Goal: Transaction & Acquisition: Purchase product/service

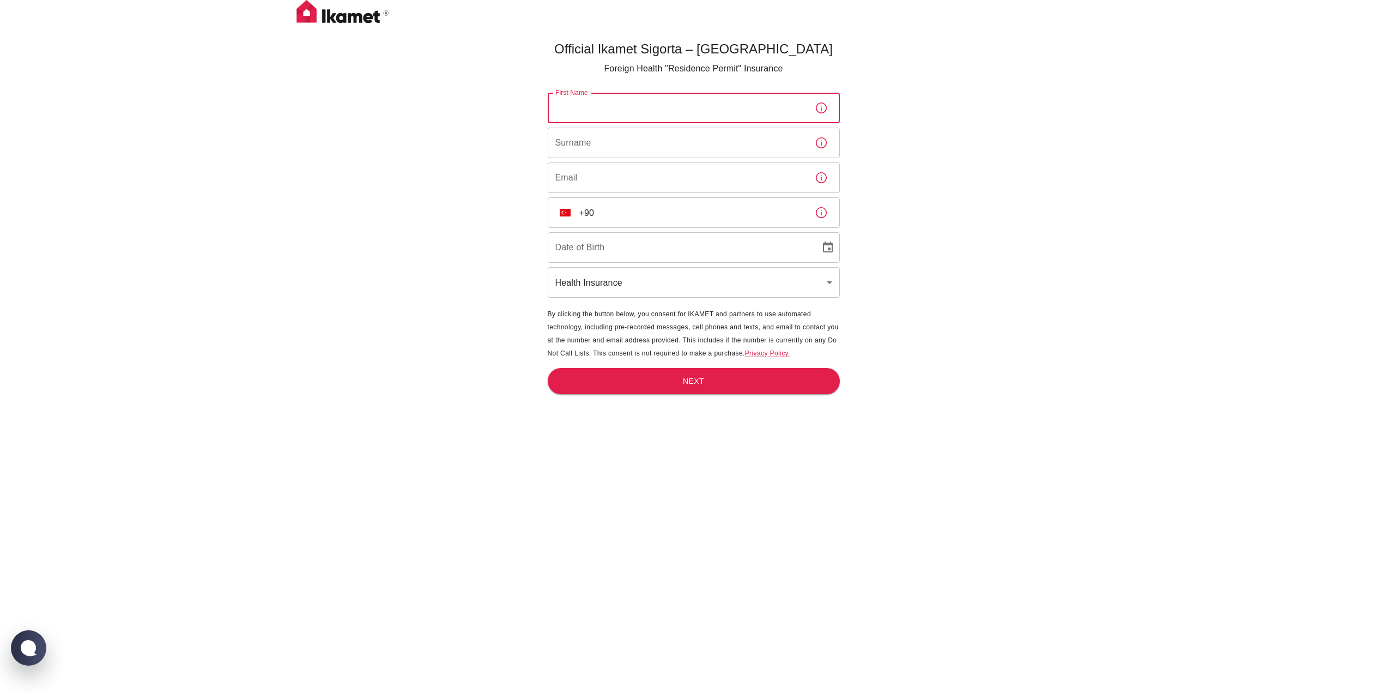
click at [611, 110] on input "First Name" at bounding box center [677, 108] width 258 height 31
type input "twan herman gerardus"
type input "meijer"
click at [818, 112] on icon "button" at bounding box center [821, 107] width 13 height 13
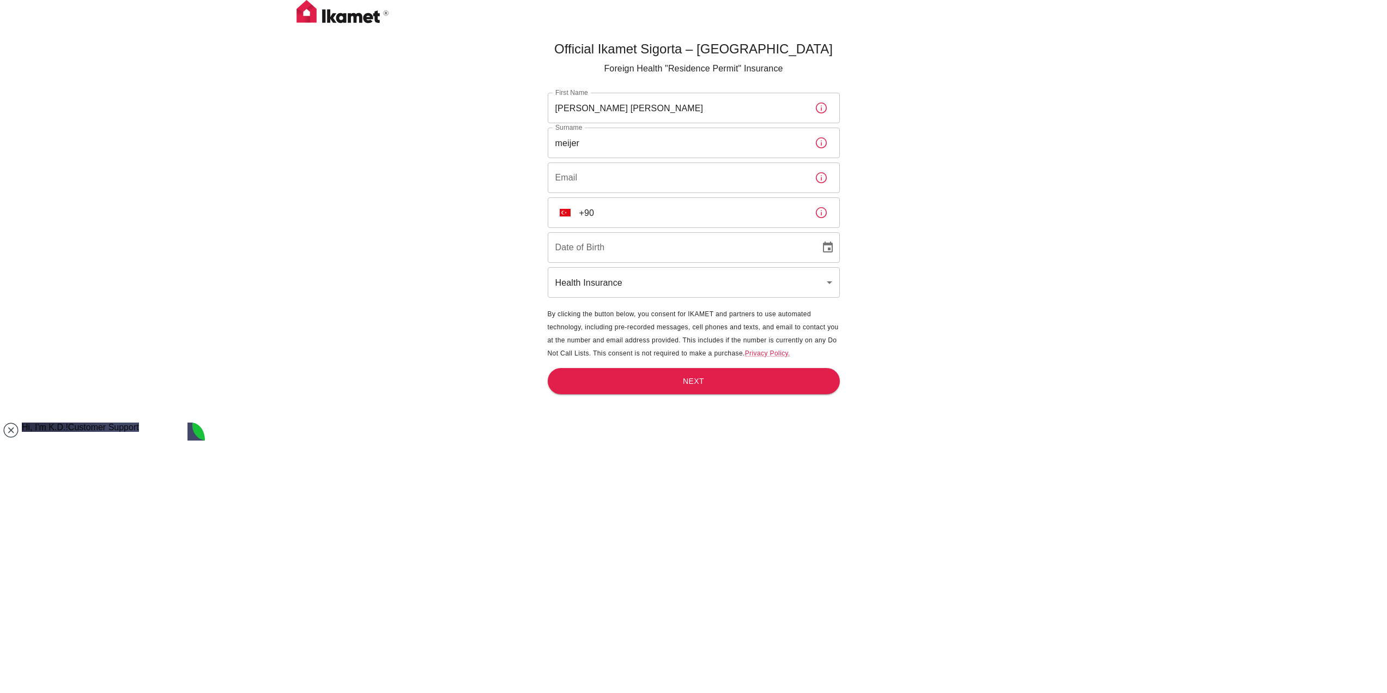
click at [611, 177] on input "Email" at bounding box center [677, 177] width 258 height 31
type input "[EMAIL_ADDRESS][DOMAIN_NAME]"
type input "+90 533 078 45 66"
click at [569, 250] on input "DD/MM/YYYY" at bounding box center [680, 247] width 265 height 31
type input "27/08/1987"
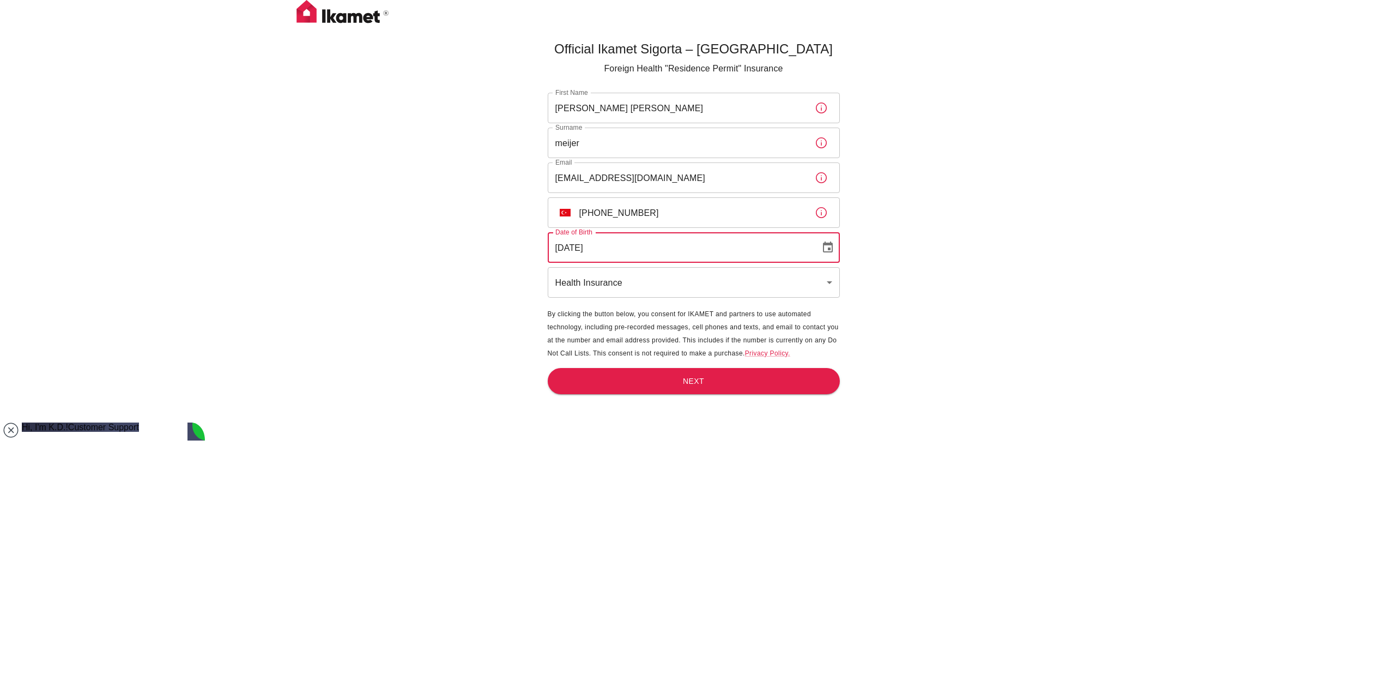
click at [636, 291] on body "Official Ikamet Sigorta – Turkey Foreign Health "Residence Permit" Insurance Fi…" at bounding box center [693, 364] width 1387 height 729
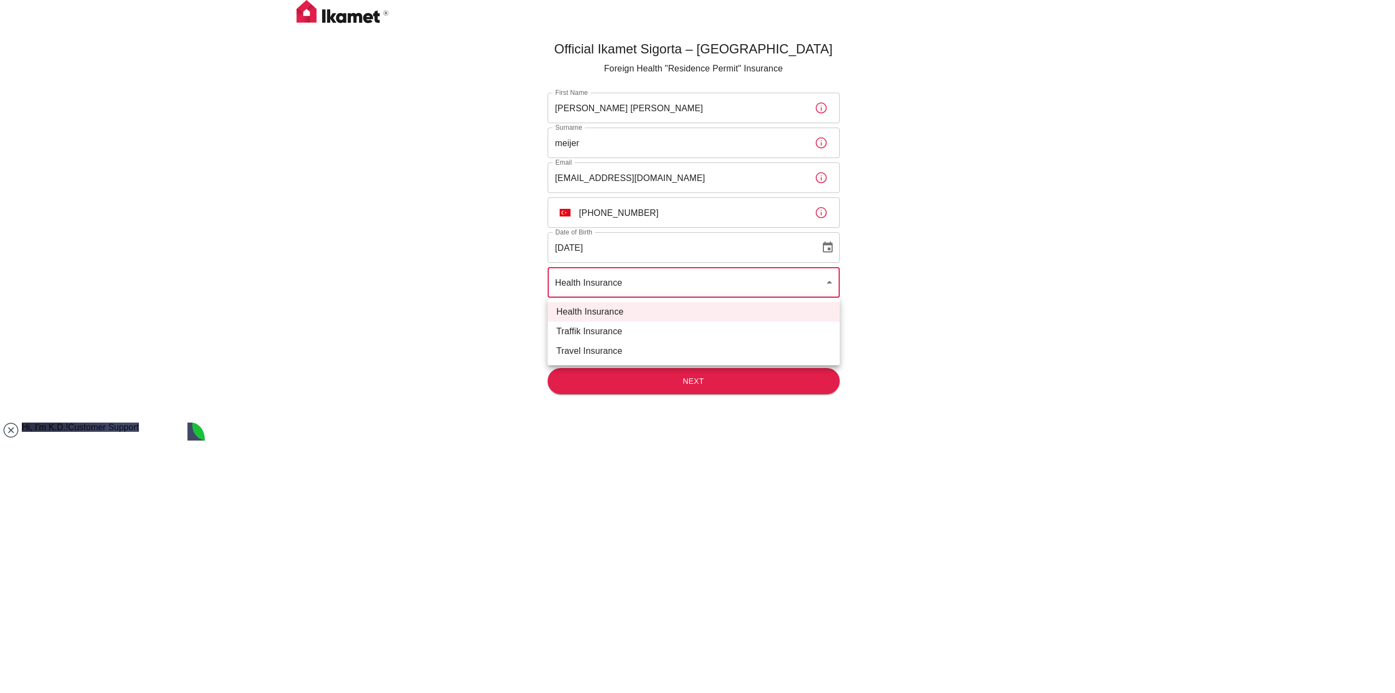
click at [632, 286] on div at bounding box center [697, 346] width 1395 height 693
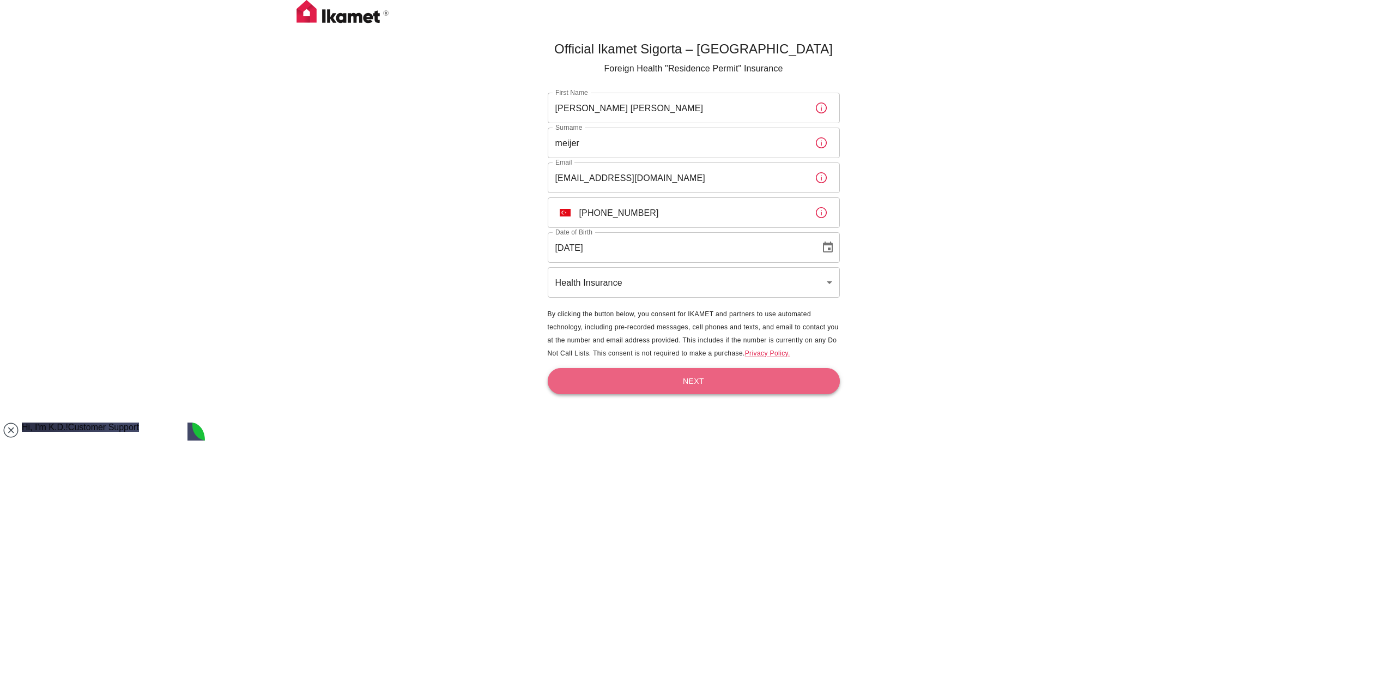
click at [676, 379] on button "Next" at bounding box center [694, 381] width 292 height 27
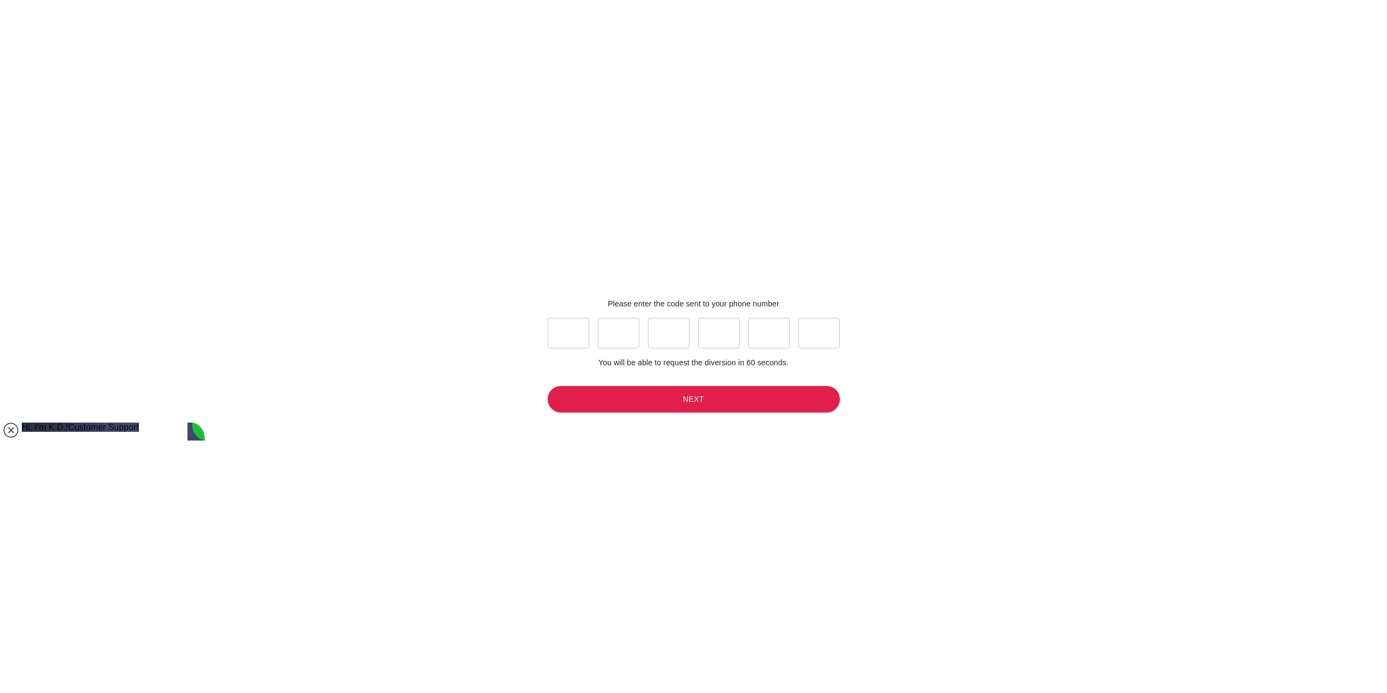
click at [13, 427] on jdiv at bounding box center [10, 429] width 15 height 15
click at [574, 340] on input "text" at bounding box center [568, 333] width 41 height 31
type input "6"
type input "3"
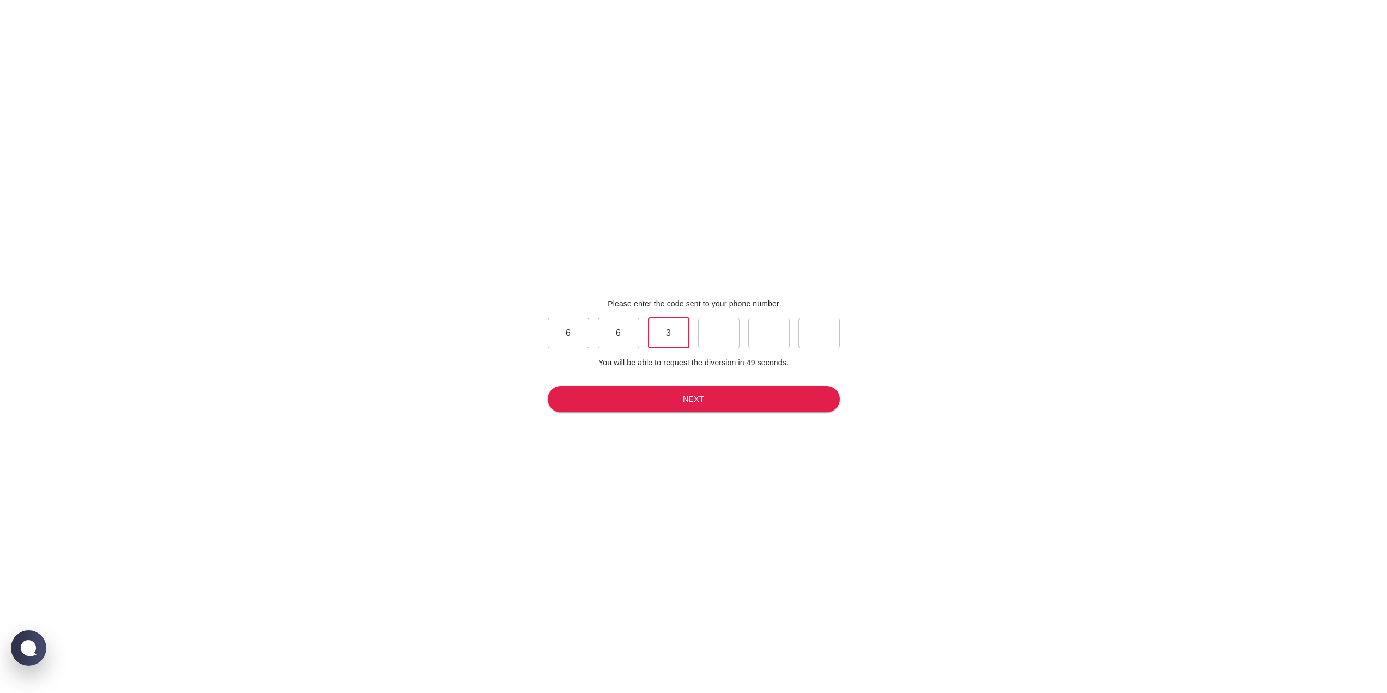
type input "3"
type input "0"
type input "4"
click at [658, 406] on button "Next" at bounding box center [694, 399] width 292 height 27
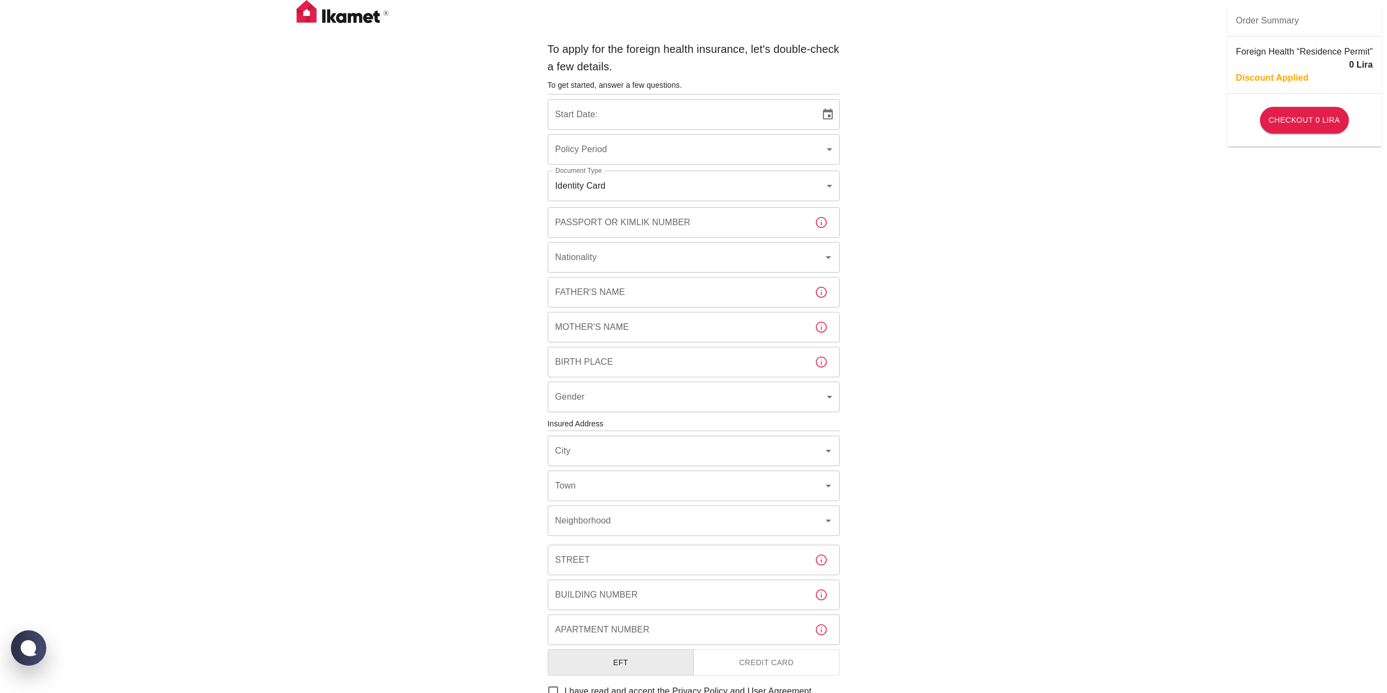
type input "b7343ef8-d55e-4554-96a8-76e30347e985"
type input "18/09/2025"
click at [737, 152] on body "To apply for the foreign health insurance, let's double-check a few details. To…" at bounding box center [693, 422] width 1387 height 845
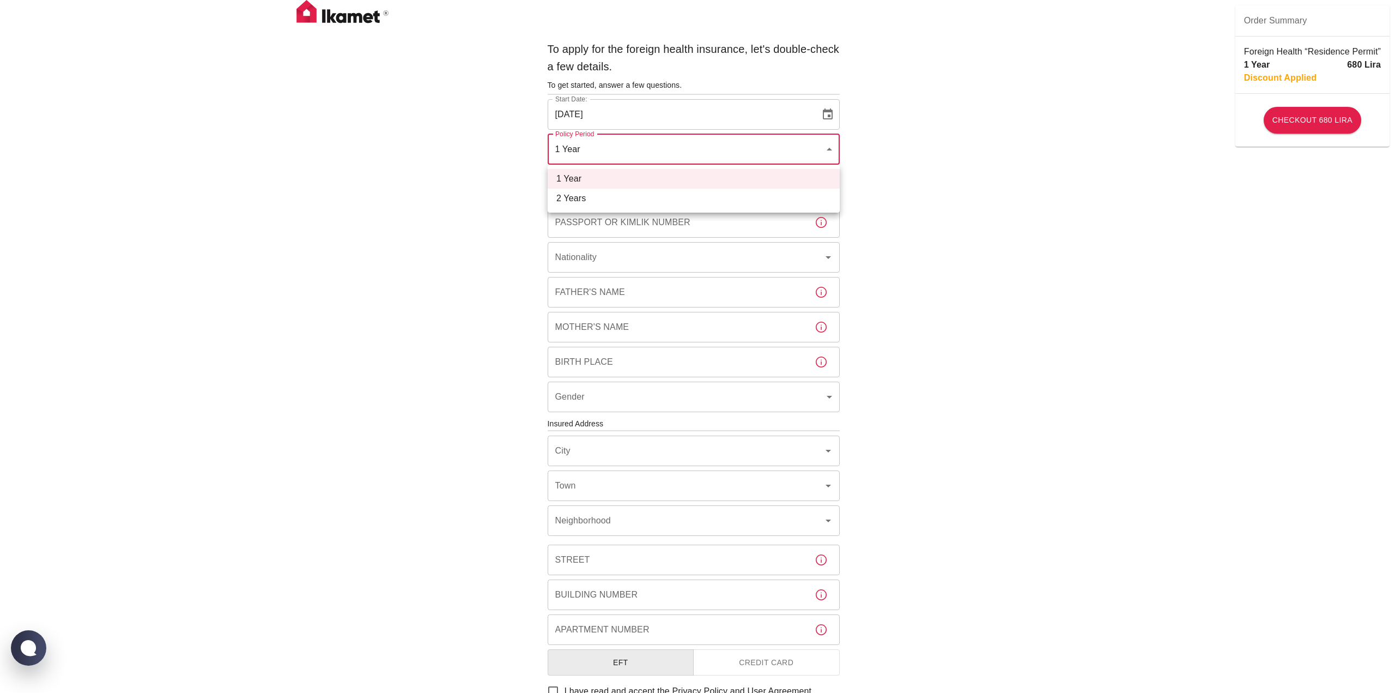
click at [643, 195] on li "2 Years" at bounding box center [694, 199] width 292 height 20
type input "572c7356-bd2e-44a0-a5fb-f98fe7448427"
click at [621, 184] on body "To apply for the foreign health insurance, let's double-check a few details. To…" at bounding box center [693, 422] width 1387 height 845
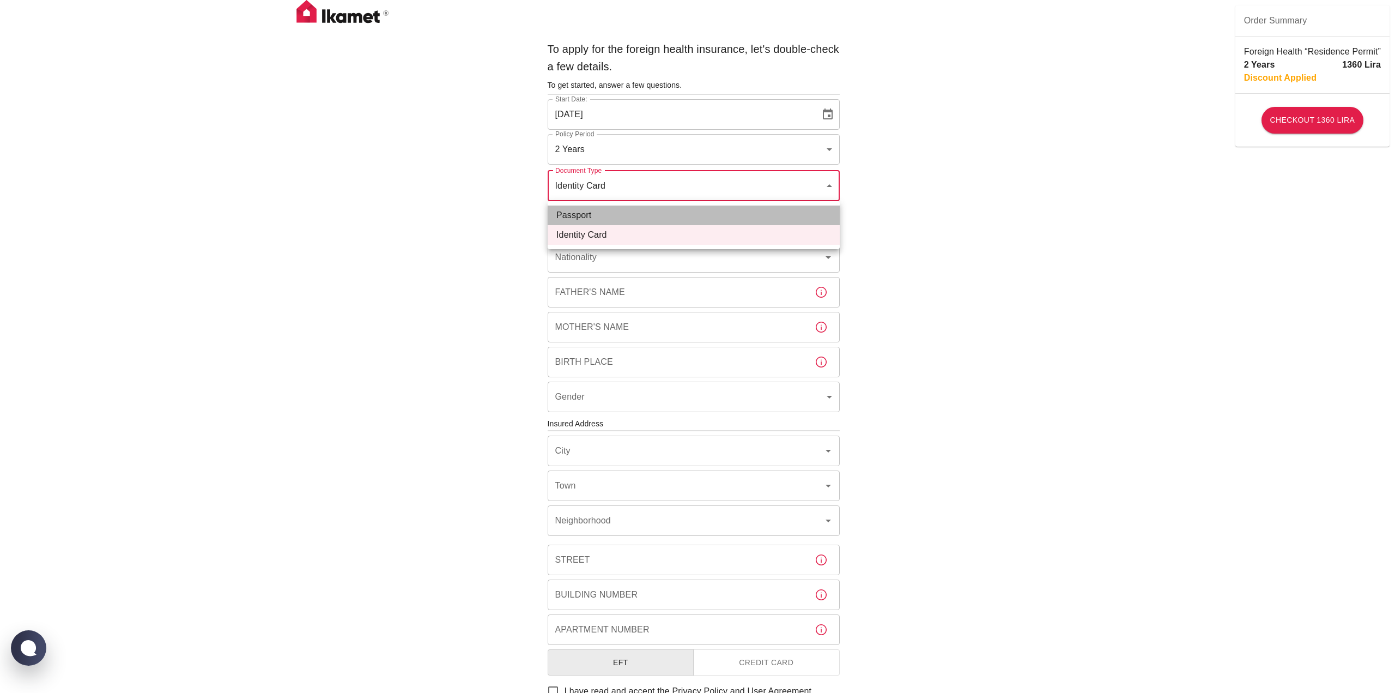
click at [573, 215] on li "Passport" at bounding box center [694, 215] width 292 height 20
type input "passport"
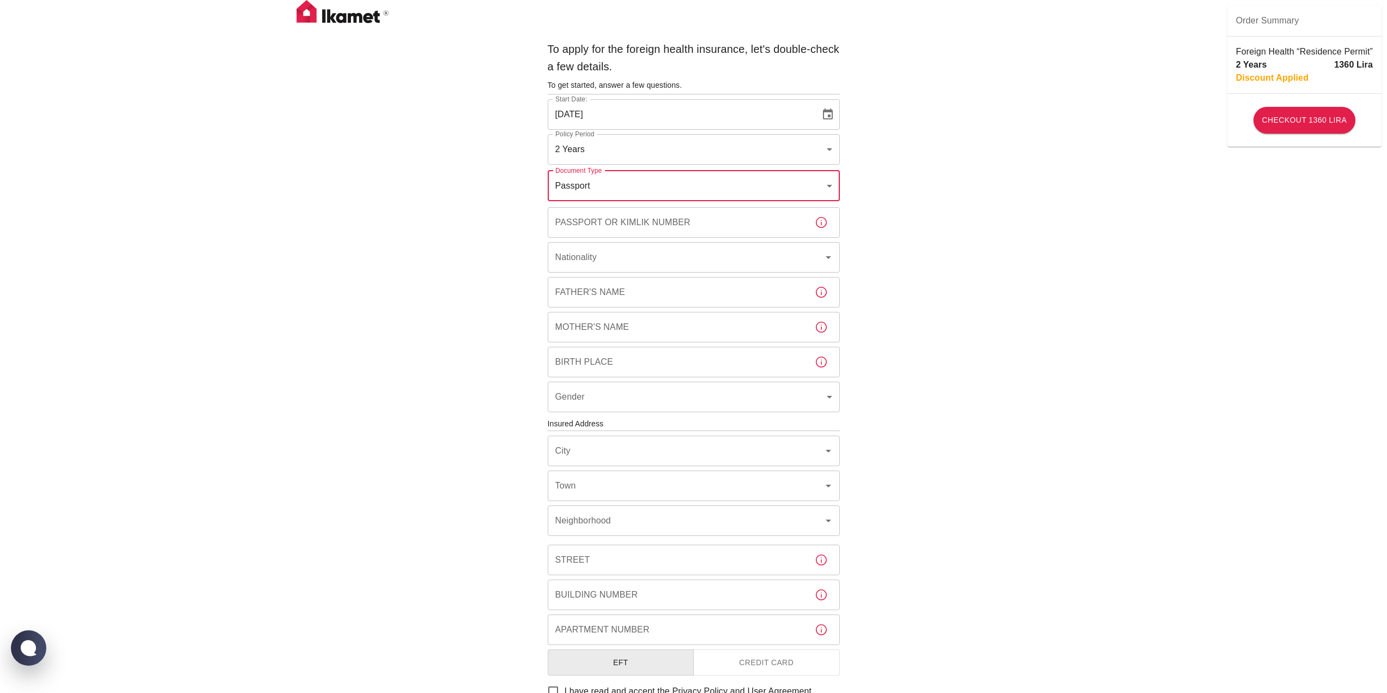
click at [607, 228] on input "Passport or Kimlik Number" at bounding box center [677, 222] width 258 height 31
click at [628, 177] on body "To apply for the foreign health insurance, let's double-check a few details. To…" at bounding box center [697, 422] width 1395 height 845
click at [598, 210] on li "Passport" at bounding box center [694, 215] width 292 height 20
click at [605, 225] on input "Passport or Kimlik Number" at bounding box center [677, 222] width 258 height 31
type input "99858143984"
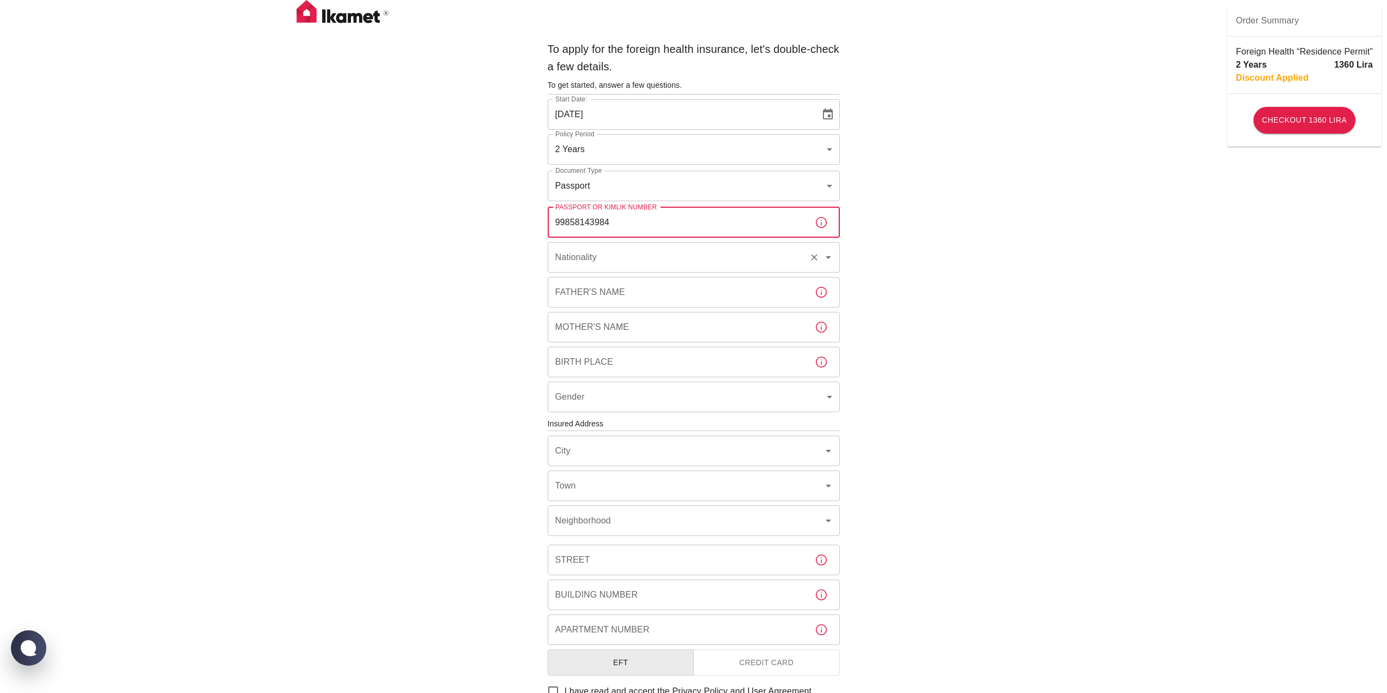
click at [588, 265] on input "Nationality" at bounding box center [679, 257] width 252 height 21
click at [576, 285] on li "Netherlands (the)" at bounding box center [694, 287] width 292 height 20
type input "Netherlands (the)"
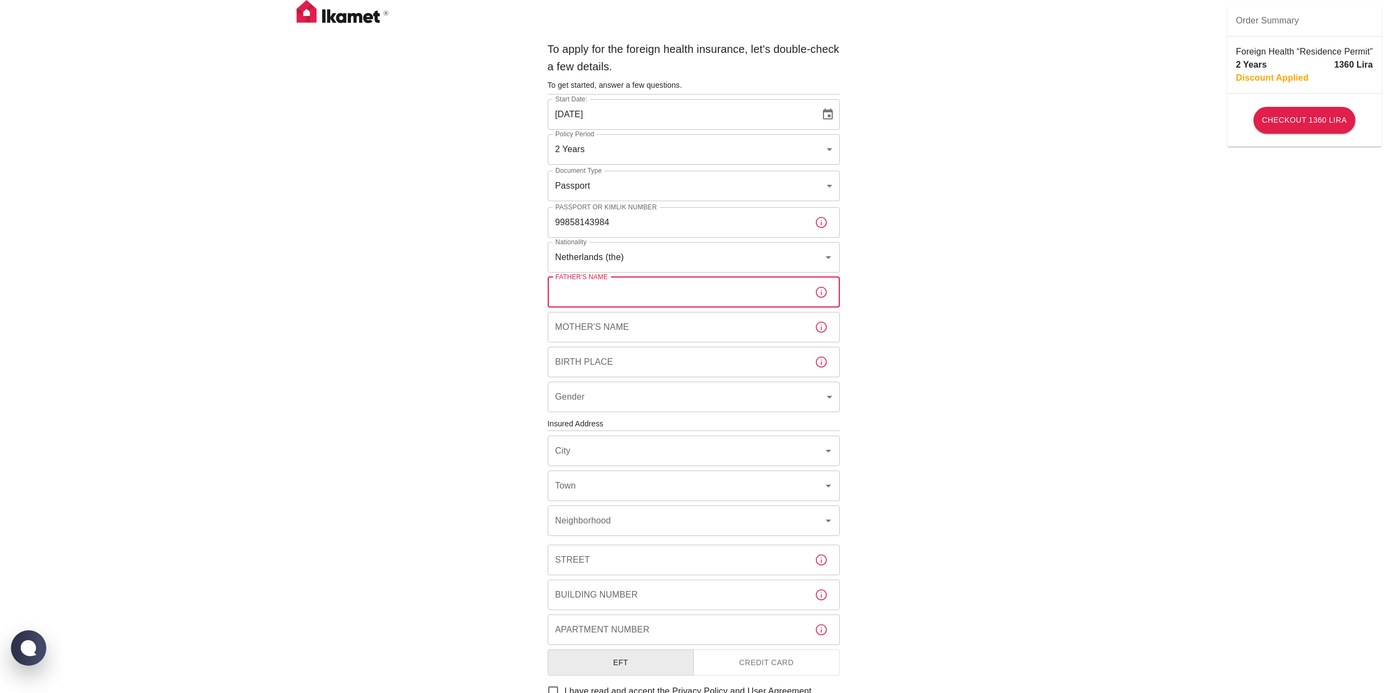
click at [565, 298] on input "Father's Name" at bounding box center [677, 292] width 258 height 31
type input "ruud"
type input "maria"
click at [625, 363] on input "Birth Place" at bounding box center [677, 362] width 258 height 31
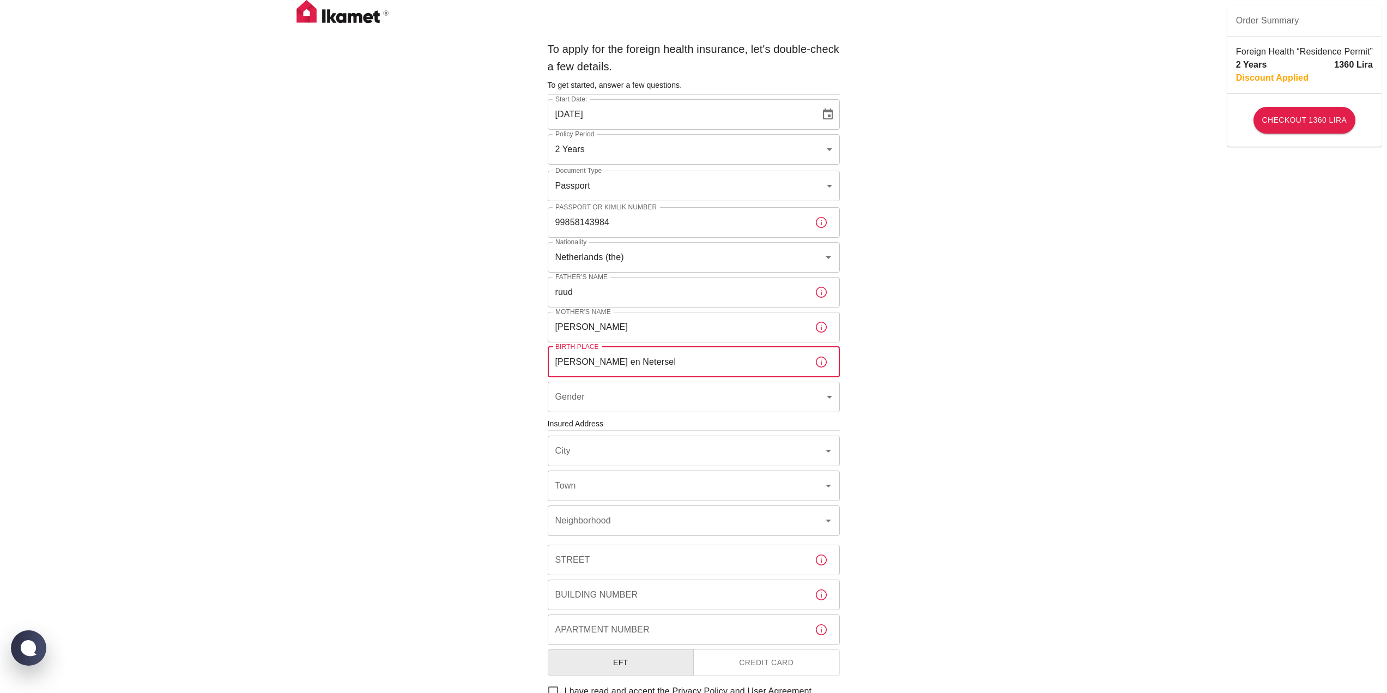
type input "Bladel en Netersel"
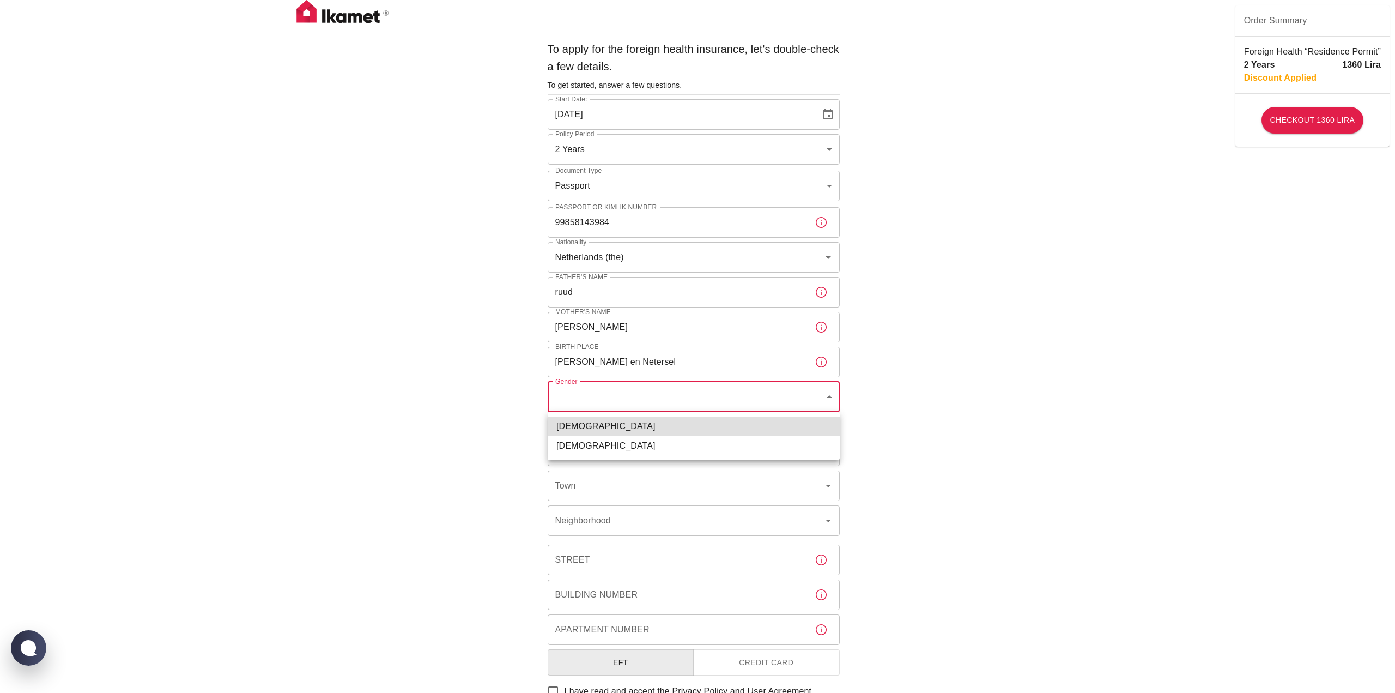
type input "male"
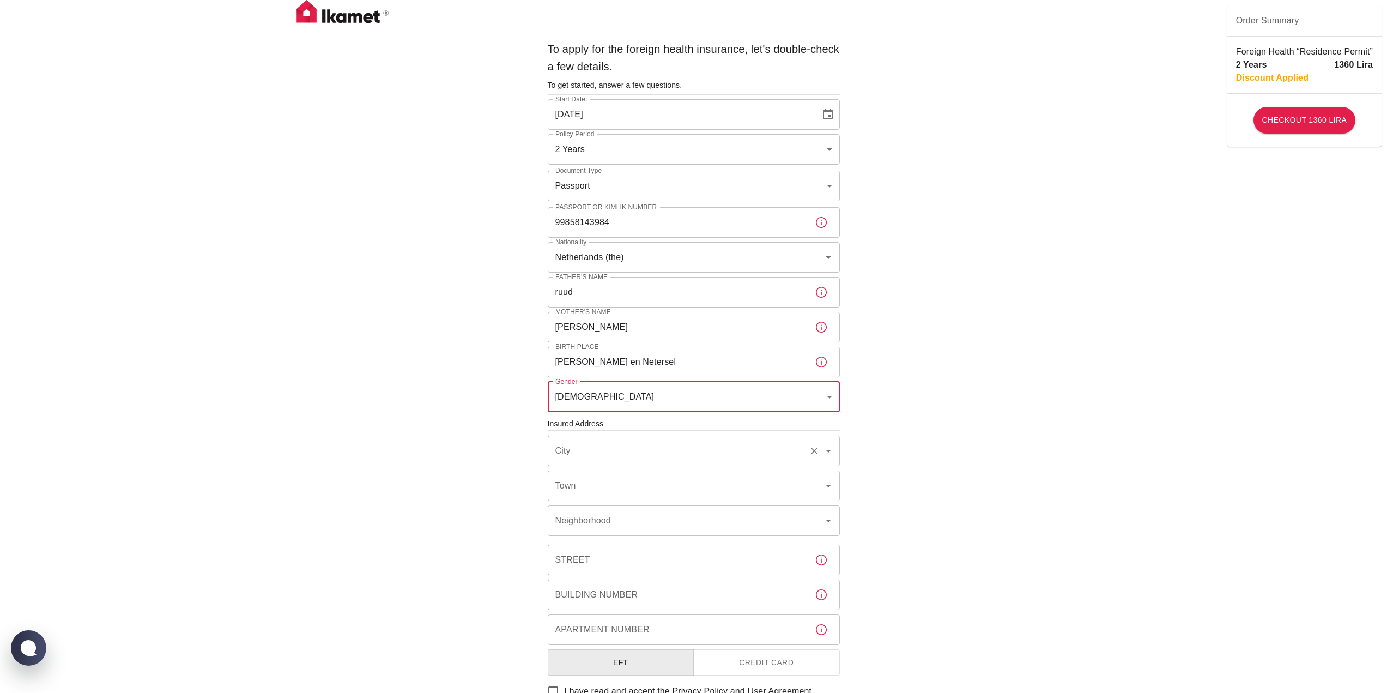
click at [630, 451] on input "City" at bounding box center [679, 450] width 252 height 21
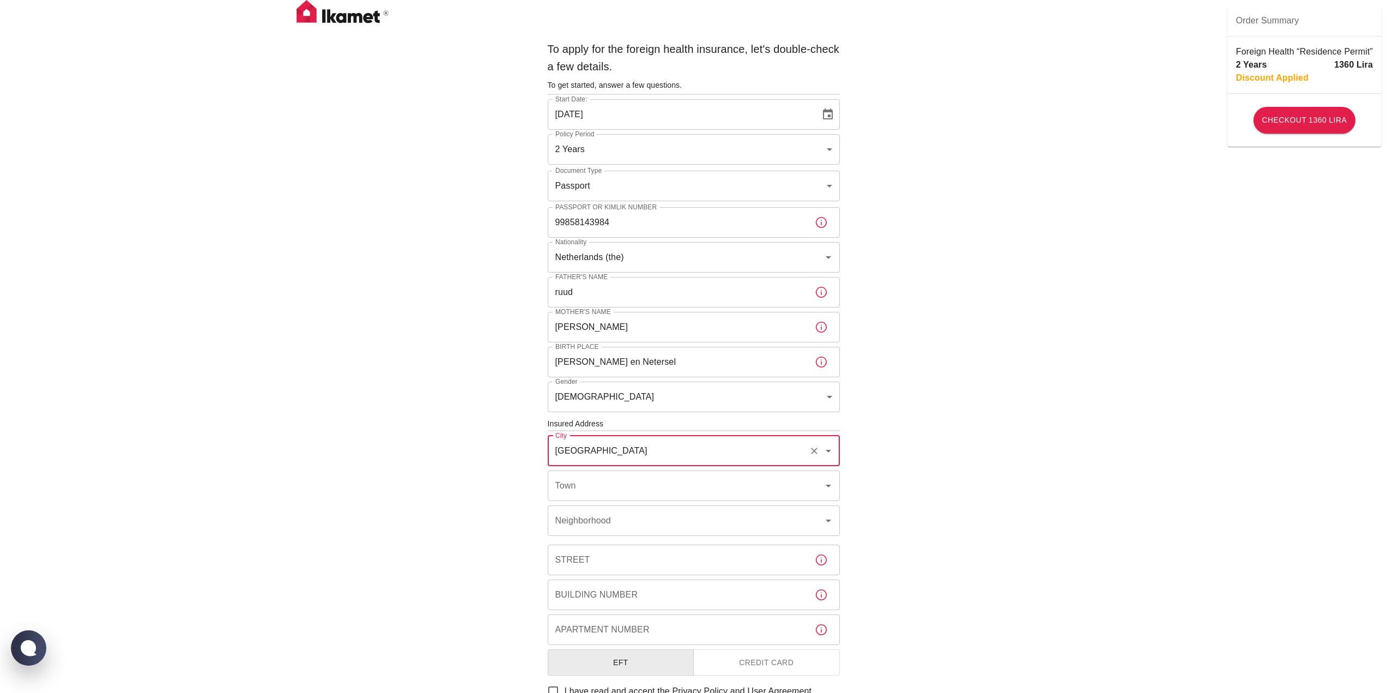
type input "Ankara"
click at [588, 537] on li "Çankaya" at bounding box center [694, 535] width 292 height 20
type input "Çankaya"
click at [584, 518] on div "Neighborhood Neighborhood" at bounding box center [694, 520] width 292 height 31
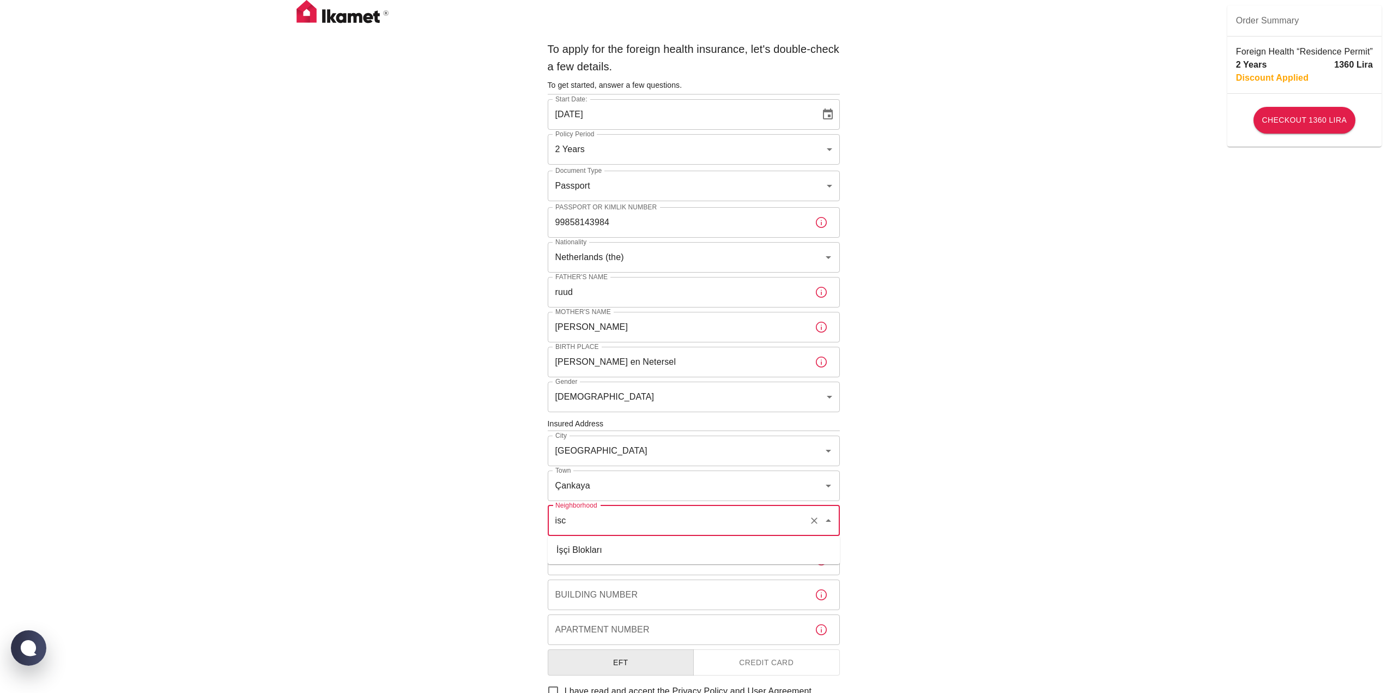
click at [570, 552] on li "İşçi Blokları" at bounding box center [694, 550] width 292 height 20
type input "İşçi Blokları"
click at [589, 565] on input "Street" at bounding box center [677, 559] width 258 height 31
click at [566, 559] on input "Street" at bounding box center [677, 559] width 258 height 31
click at [820, 561] on icon "button" at bounding box center [821, 559] width 13 height 13
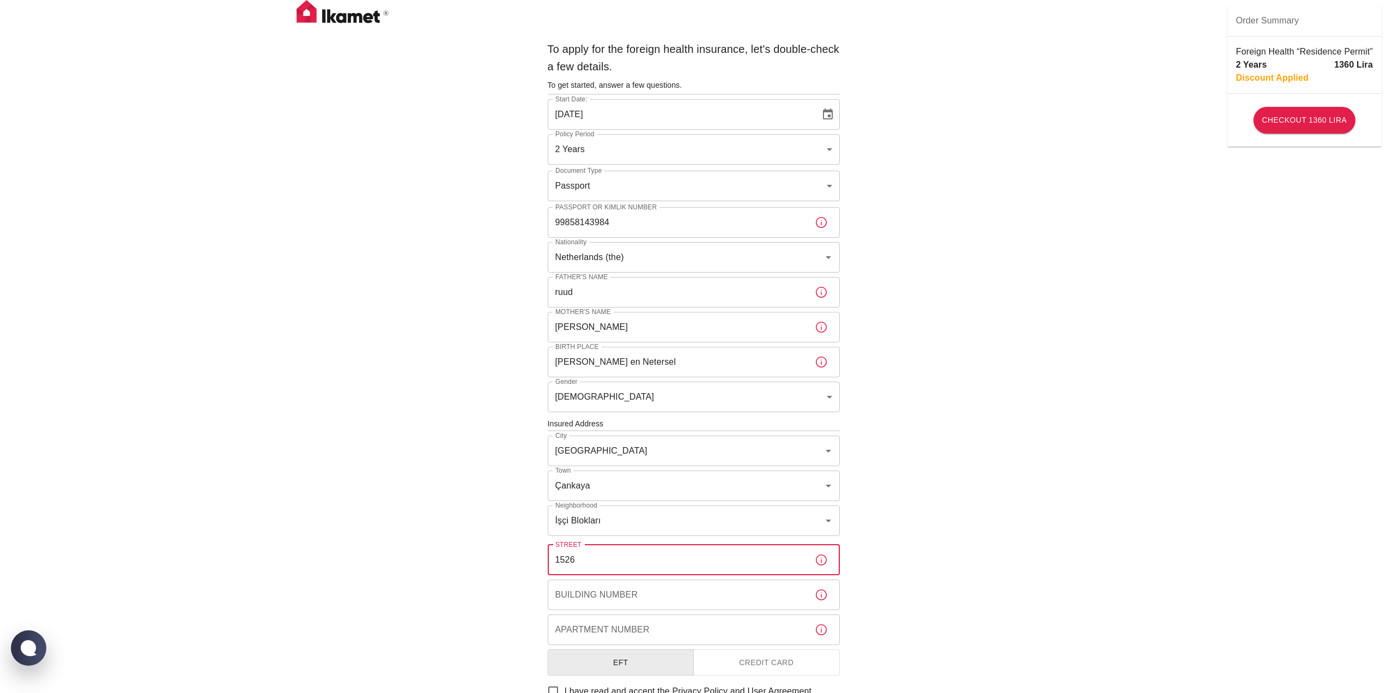
click at [705, 563] on input "1526" at bounding box center [677, 559] width 258 height 31
type input "1526sk."
click at [658, 611] on div "To apply for the foreign health insurance, let's double-check a few details. To…" at bounding box center [693, 405] width 301 height 739
click at [658, 600] on input "Building Number" at bounding box center [677, 594] width 258 height 31
type input "12"
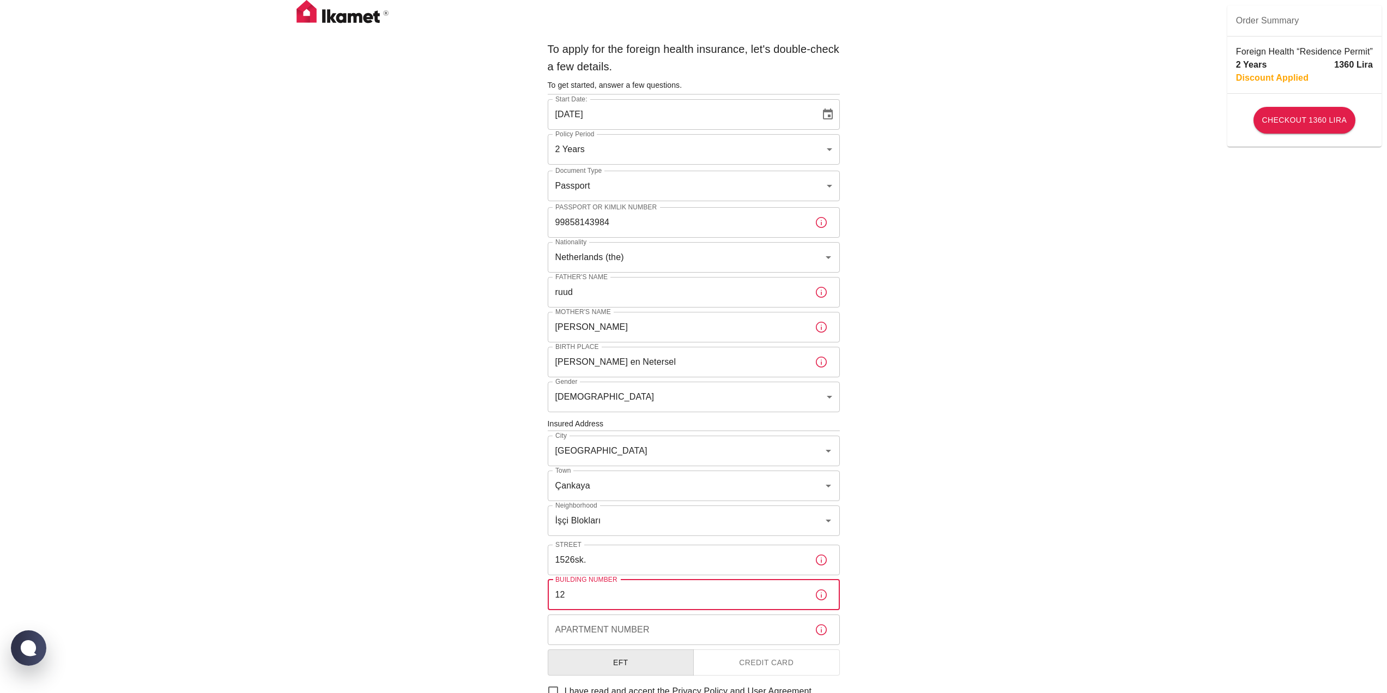
click at [600, 630] on input "Apartment Number" at bounding box center [677, 629] width 258 height 31
type input "1"
click at [1103, 478] on div "To apply for the foreign health insurance, let's double-check a few details. To…" at bounding box center [693, 422] width 1387 height 845
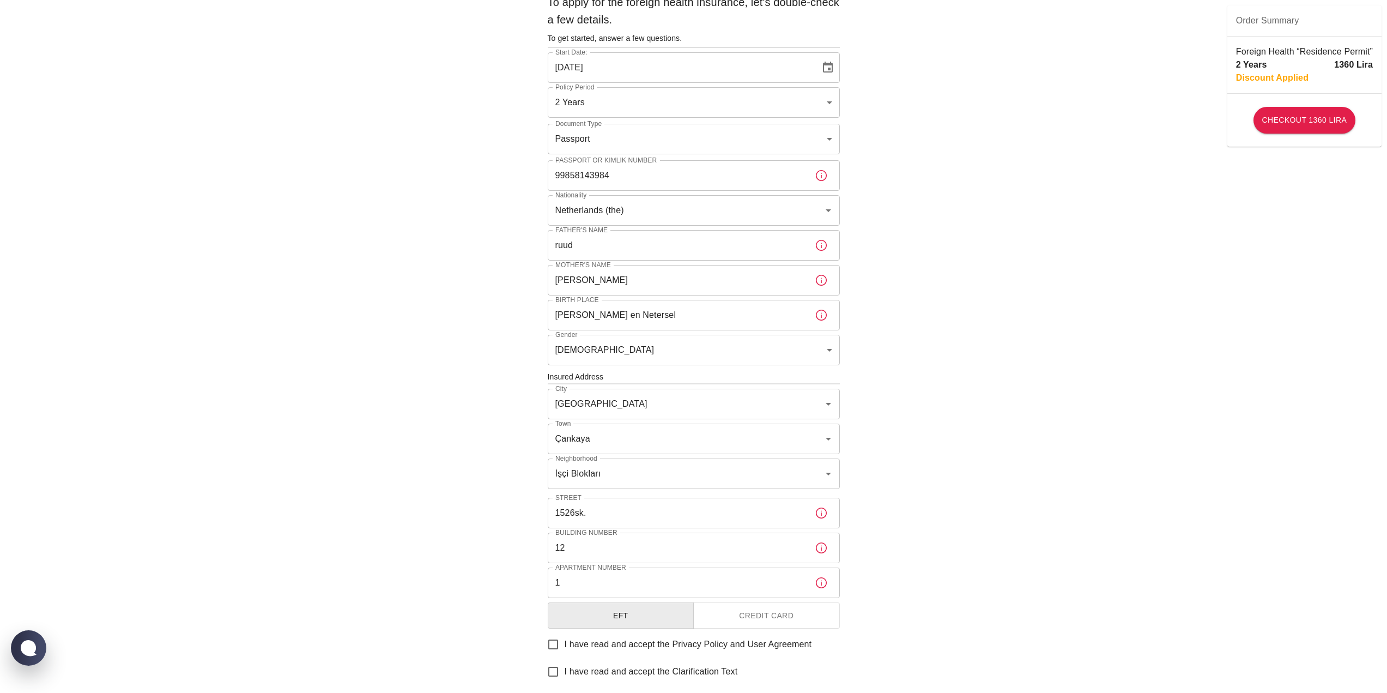
scroll to position [152, 0]
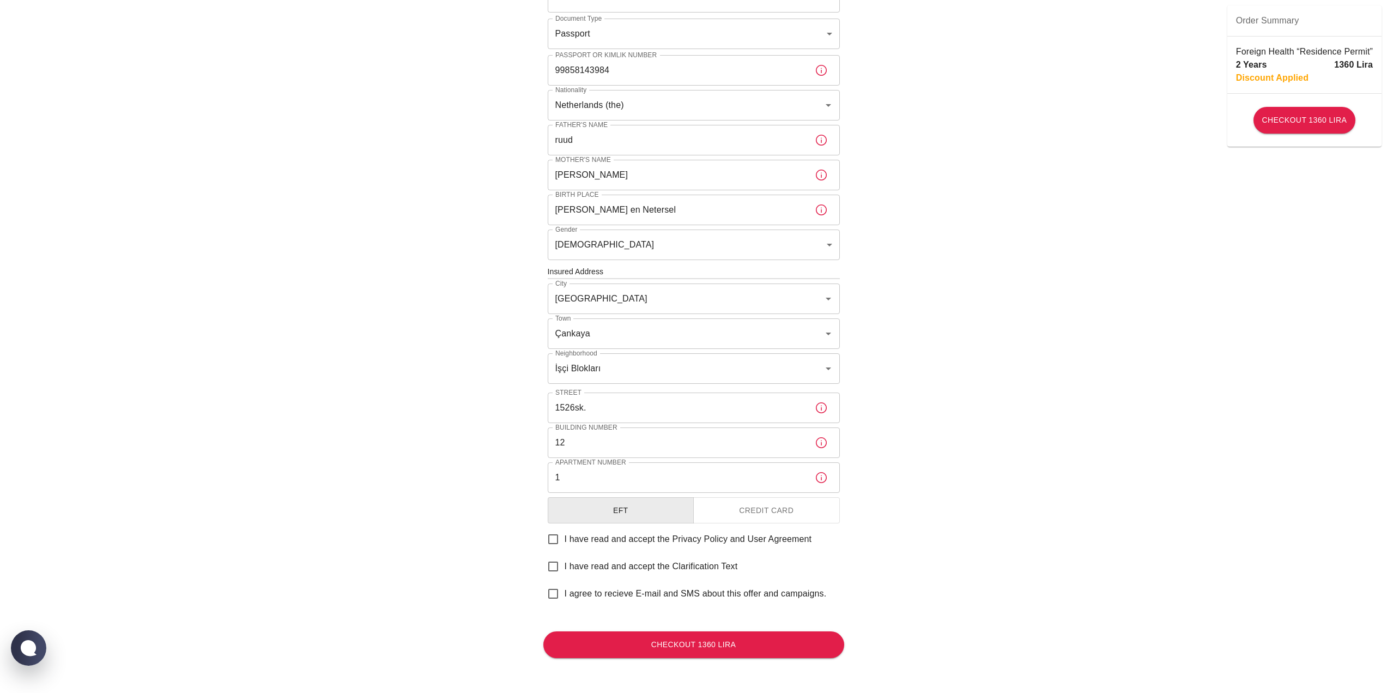
click at [584, 534] on span "I have read and accept the Privacy Policy and User Agreement" at bounding box center [688, 539] width 247 height 13
click at [565, 534] on input "I have read and accept the Privacy Policy and User Agreement" at bounding box center [553, 539] width 23 height 23
checkbox input "true"
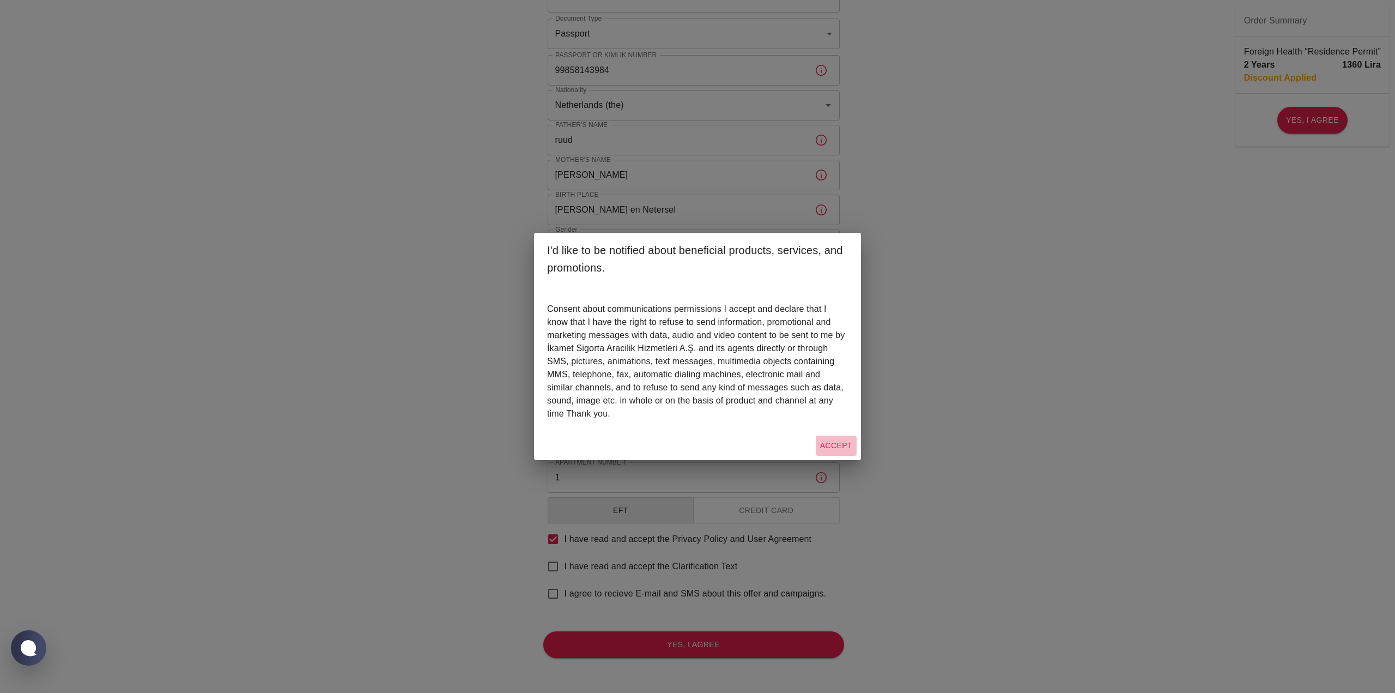
click at [843, 445] on button "Accept" at bounding box center [836, 445] width 41 height 20
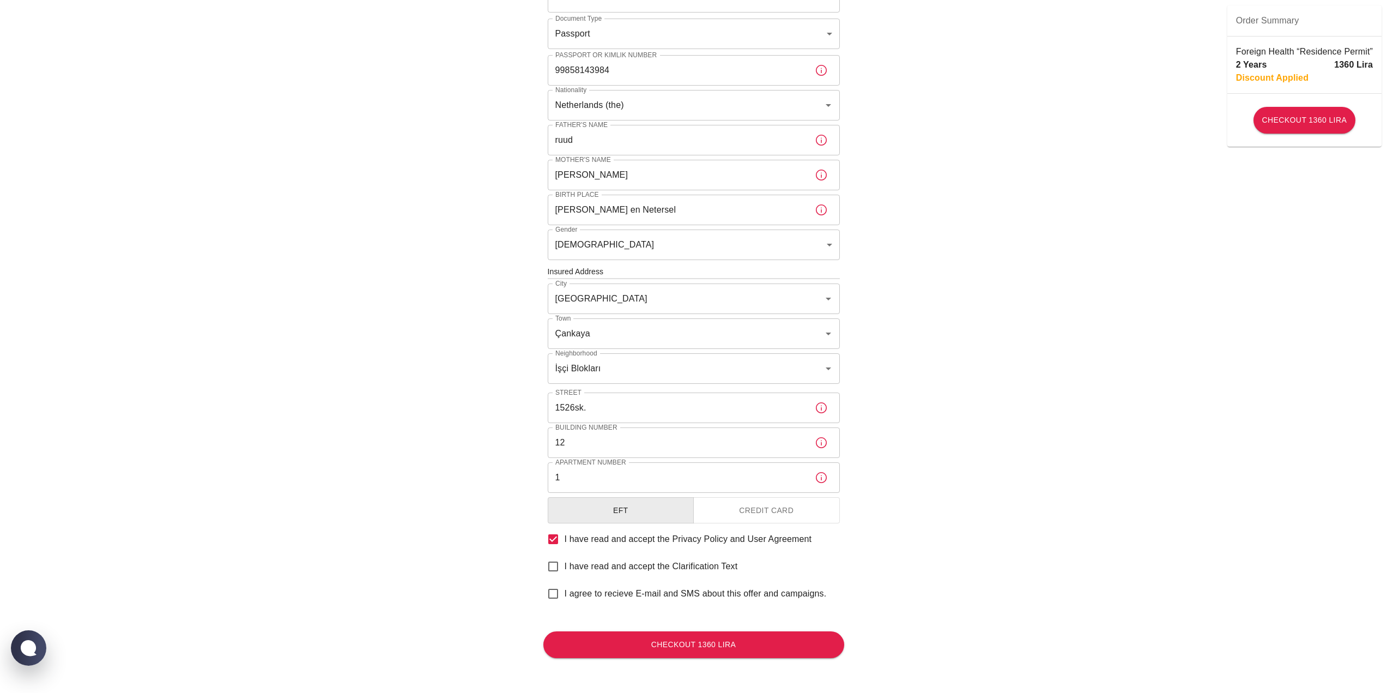
click at [624, 564] on span "I have read and accept the Clarification Text" at bounding box center [651, 566] width 173 height 13
click at [565, 564] on input "I have read and accept the Clarification Text" at bounding box center [553, 566] width 23 height 23
checkbox input "true"
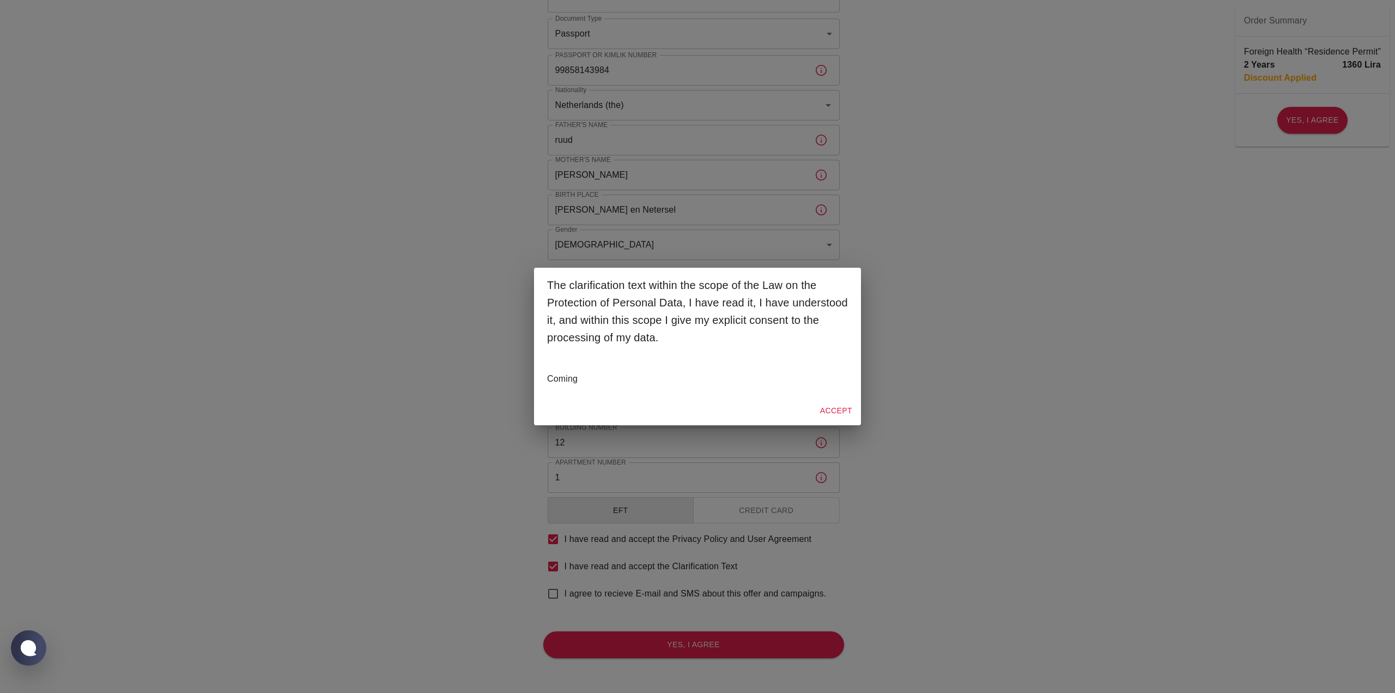
click at [844, 412] on button "Accept" at bounding box center [836, 411] width 41 height 20
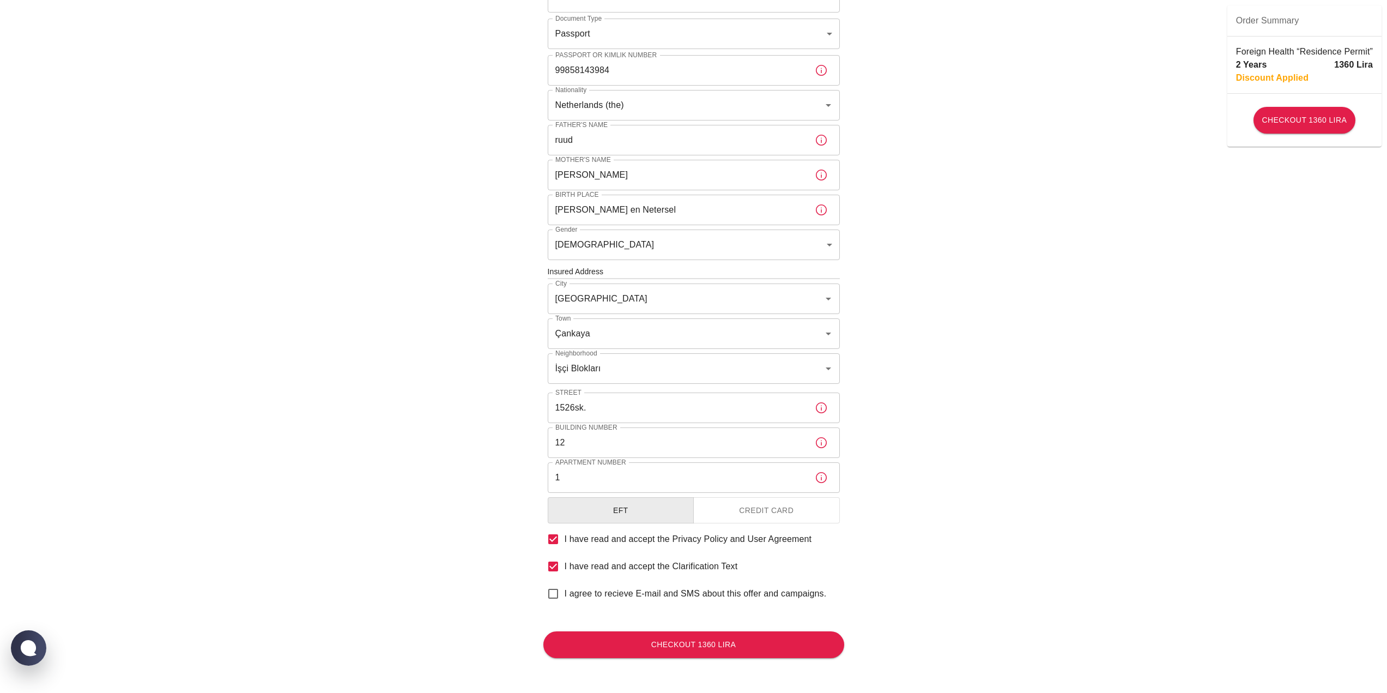
click at [807, 489] on div "1 Apartment Number" at bounding box center [694, 477] width 292 height 31
click at [793, 507] on button "Credit Card" at bounding box center [766, 510] width 147 height 27
click at [937, 515] on div "To apply for the foreign health insurance, let's double-check a few details. To…" at bounding box center [693, 270] width 1387 height 845
click at [1129, 305] on div "To apply for the foreign health insurance, let's double-check a few details. To…" at bounding box center [693, 270] width 1387 height 845
click at [694, 646] on button "Checkout 1360 Lira" at bounding box center [693, 644] width 301 height 27
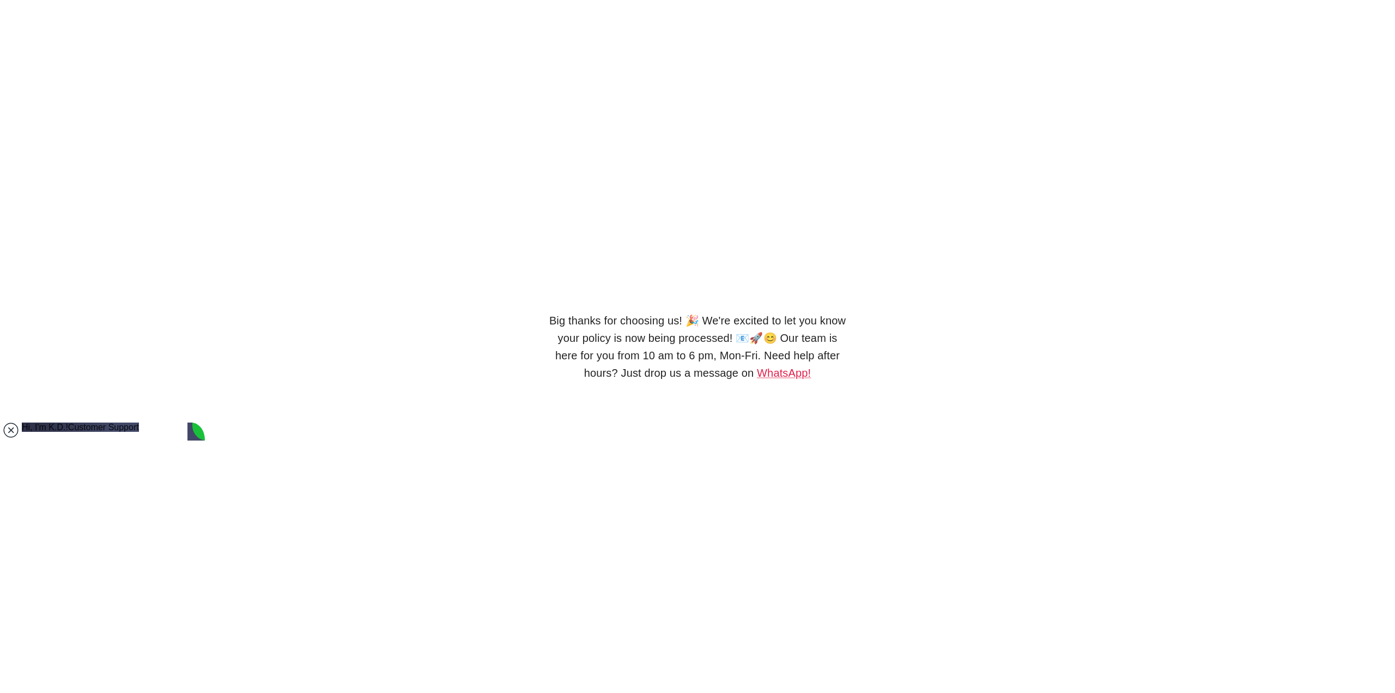
click at [10, 432] on jdiv at bounding box center [10, 429] width 15 height 15
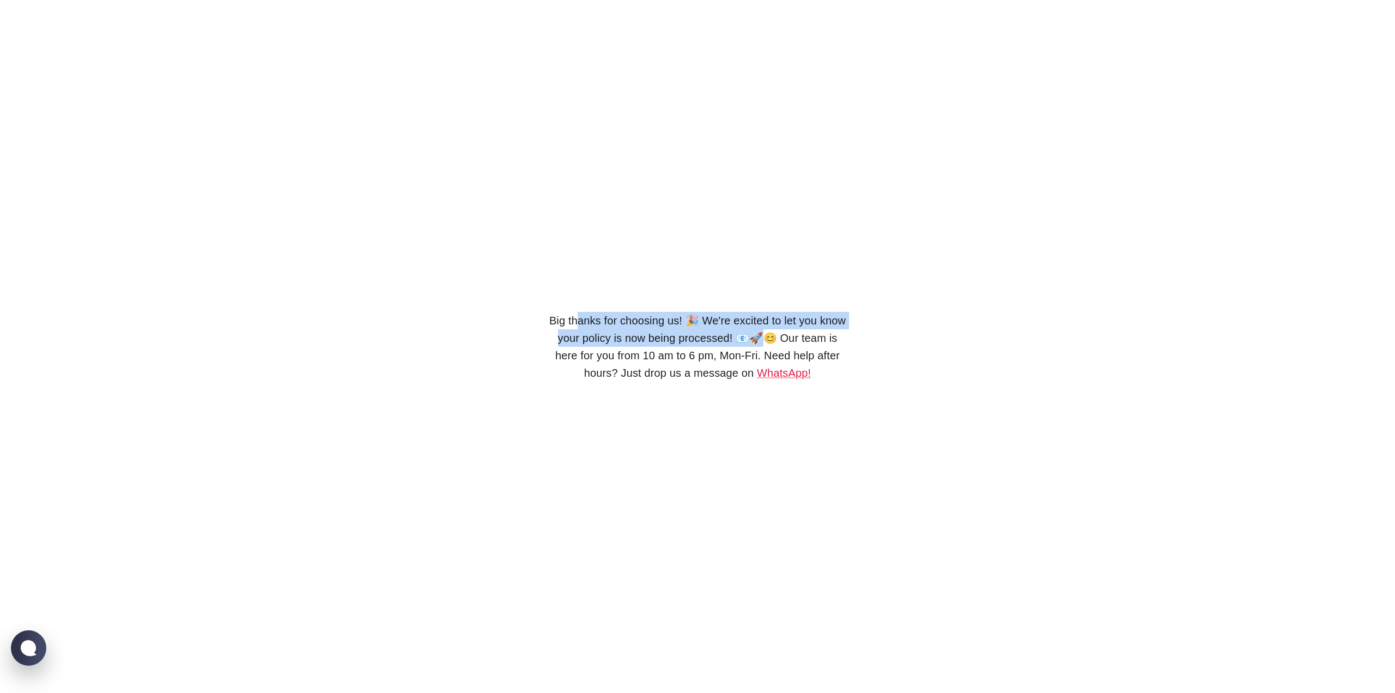
drag, startPoint x: 682, startPoint y: 388, endPoint x: 781, endPoint y: 407, distance: 99.9
click at [781, 382] on h6 "Big thanks for choosing us! 🎉 We're excited to let you know your policy is now …" at bounding box center [697, 347] width 301 height 70
click at [820, 382] on h6 "Big thanks for choosing us! 🎉 We're excited to let you know your policy is now …" at bounding box center [697, 347] width 301 height 70
drag, startPoint x: 831, startPoint y: 425, endPoint x: 534, endPoint y: 384, distance: 299.4
click at [534, 384] on div "Big thanks for choosing us! 🎉 We're excited to let you know your policy is now …" at bounding box center [697, 346] width 327 height 693
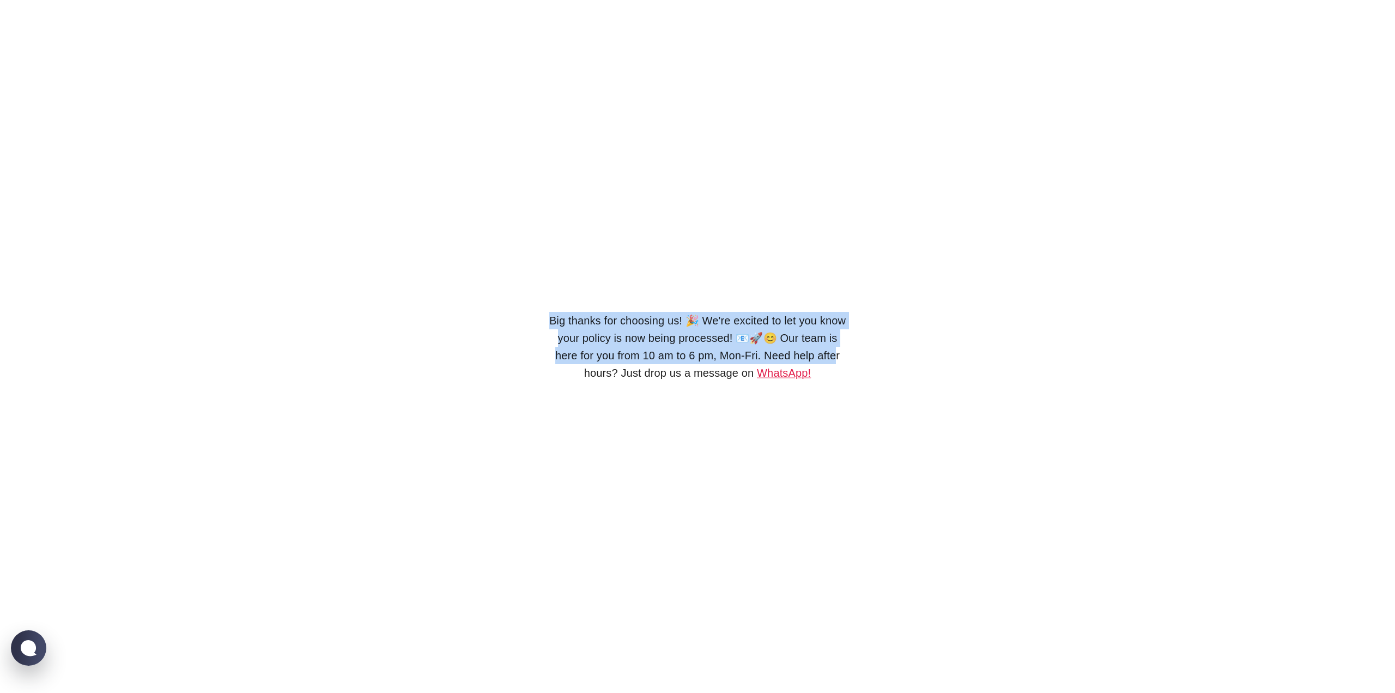
click at [684, 382] on h6 "Big thanks for choosing us! 🎉 We're excited to let you know your policy is now …" at bounding box center [697, 347] width 301 height 70
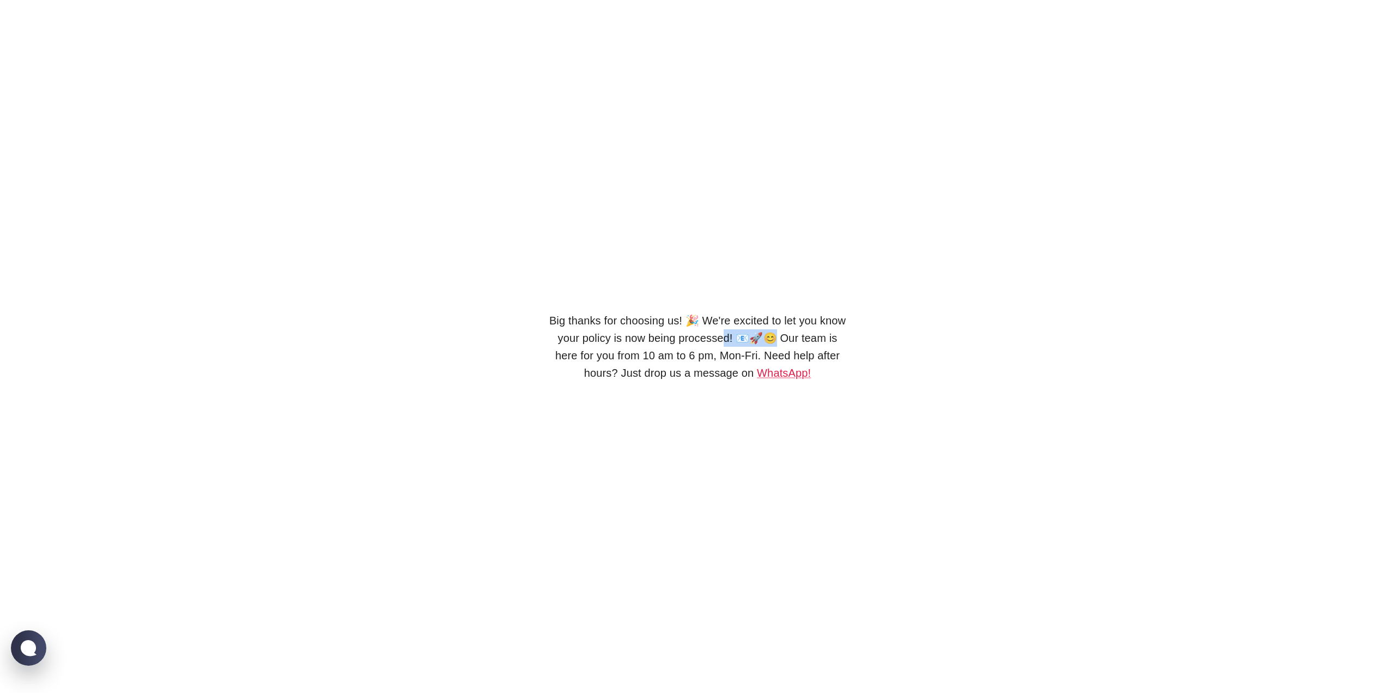
click at [780, 382] on h6 "Big thanks for choosing us! 🎉 We're excited to let you know your policy is now …" at bounding box center [697, 347] width 301 height 70
click at [799, 382] on h6 "Big thanks for choosing us! 🎉 We're excited to let you know your policy is now …" at bounding box center [697, 347] width 301 height 70
drag, startPoint x: 870, startPoint y: 408, endPoint x: 503, endPoint y: 380, distance: 368.4
click at [503, 380] on div "Big thanks for choosing us! 🎉 We're excited to let you know your policy is now …" at bounding box center [697, 346] width 1395 height 693
drag, startPoint x: 543, startPoint y: 425, endPoint x: 361, endPoint y: 479, distance: 190.2
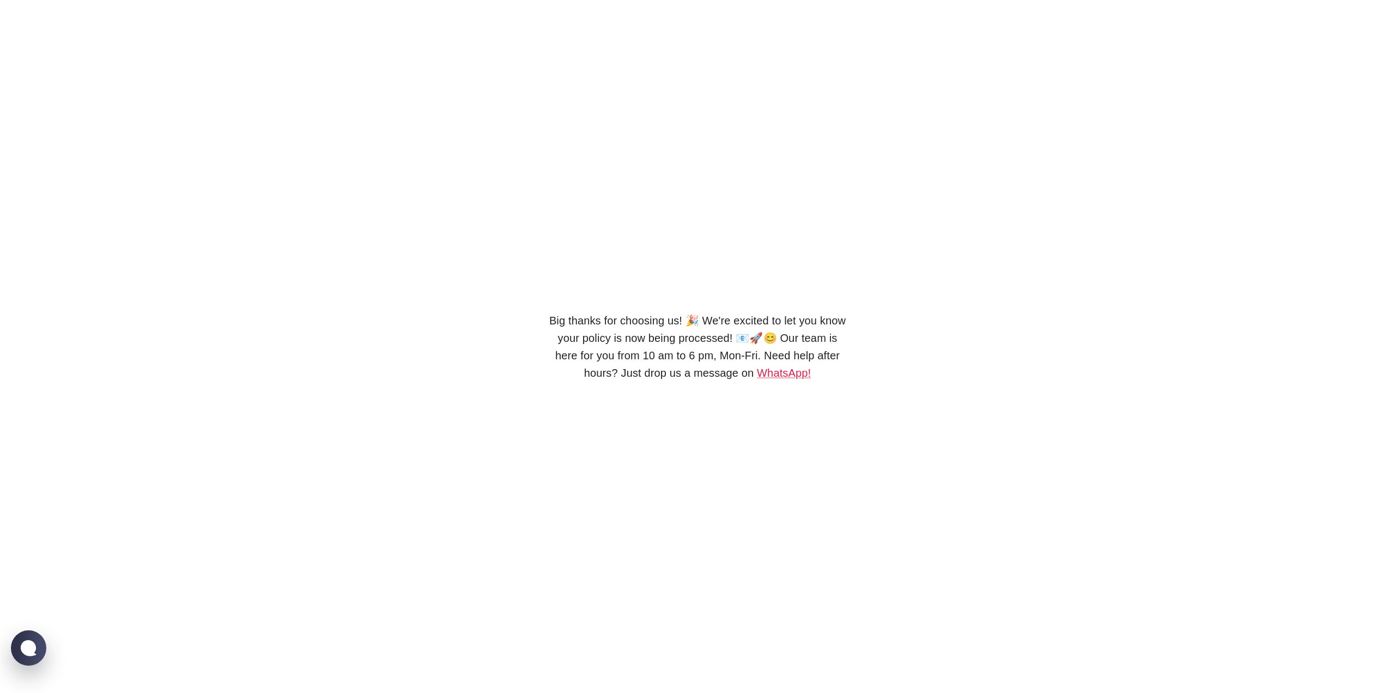
click at [542, 425] on div "Big thanks for choosing us! 🎉 We're excited to let you know your policy is now …" at bounding box center [697, 346] width 327 height 693
click at [26, 651] on jdiv at bounding box center [28, 647] width 21 height 19
type textarea "how long will it take for me to receive a message about my policy?"
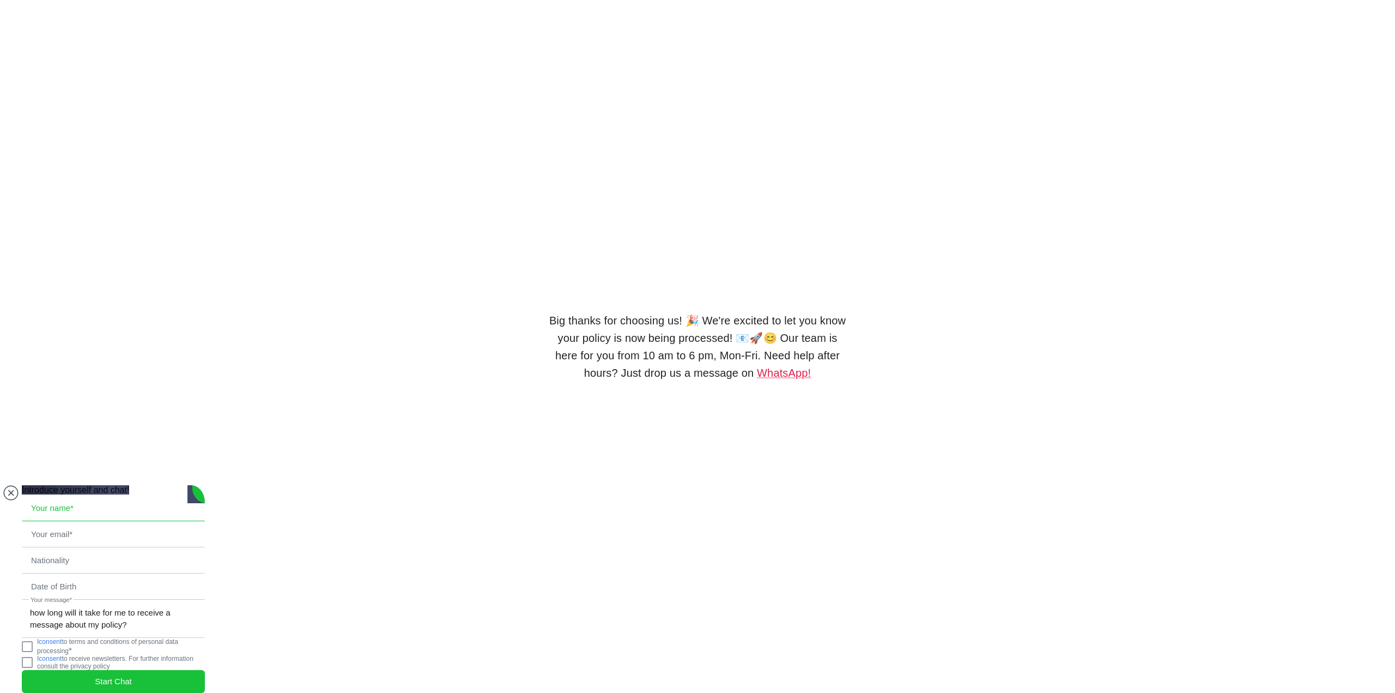
click at [82, 495] on input "text" at bounding box center [113, 507] width 182 height 25
click at [51, 604] on textarea "how long will it take for me to receive a message about my policy?" at bounding box center [113, 618] width 182 height 37
click at [32, 645] on jdiv at bounding box center [27, 646] width 11 height 11
click at [77, 670] on jdiv "Start Chat" at bounding box center [113, 681] width 183 height 23
click at [72, 495] on input "text" at bounding box center [113, 507] width 182 height 25
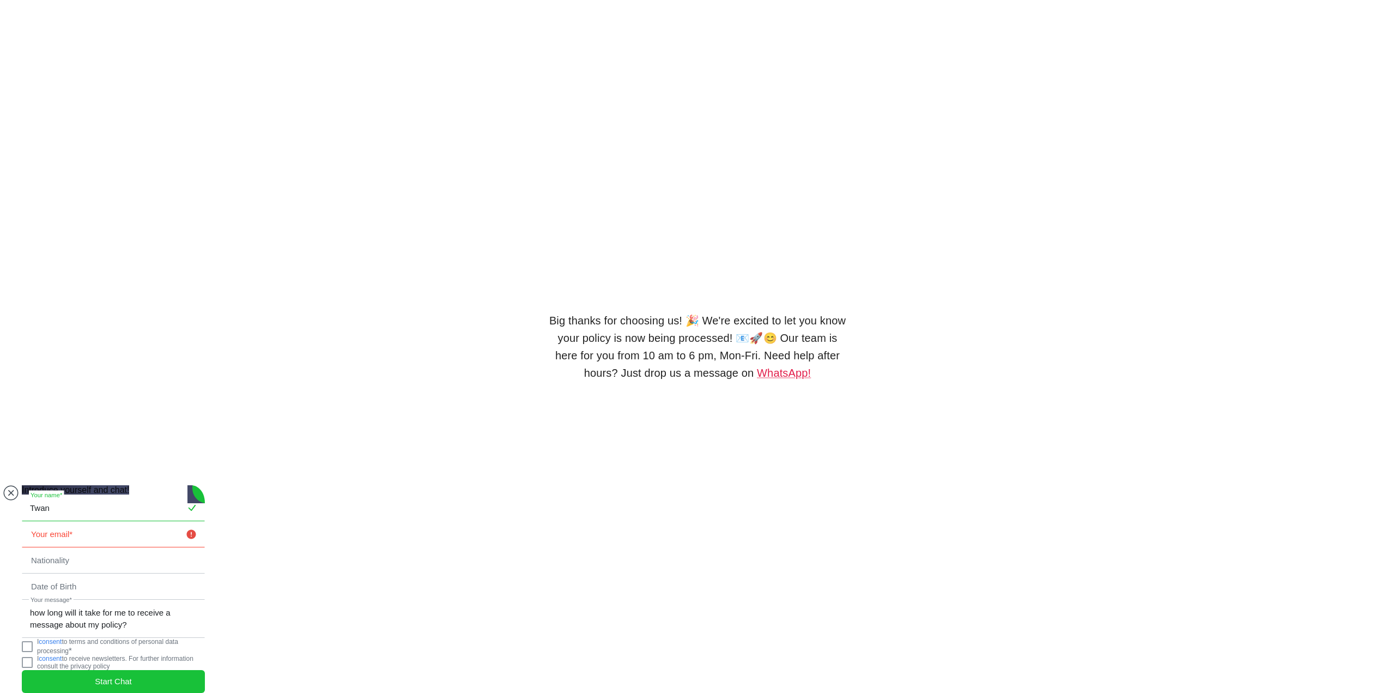
type input "Twan"
type input "[EMAIL_ADDRESS][DOMAIN_NAME]"
click at [65, 548] on input "text" at bounding box center [113, 560] width 182 height 25
type input "netherlands"
type input "[DATE]"
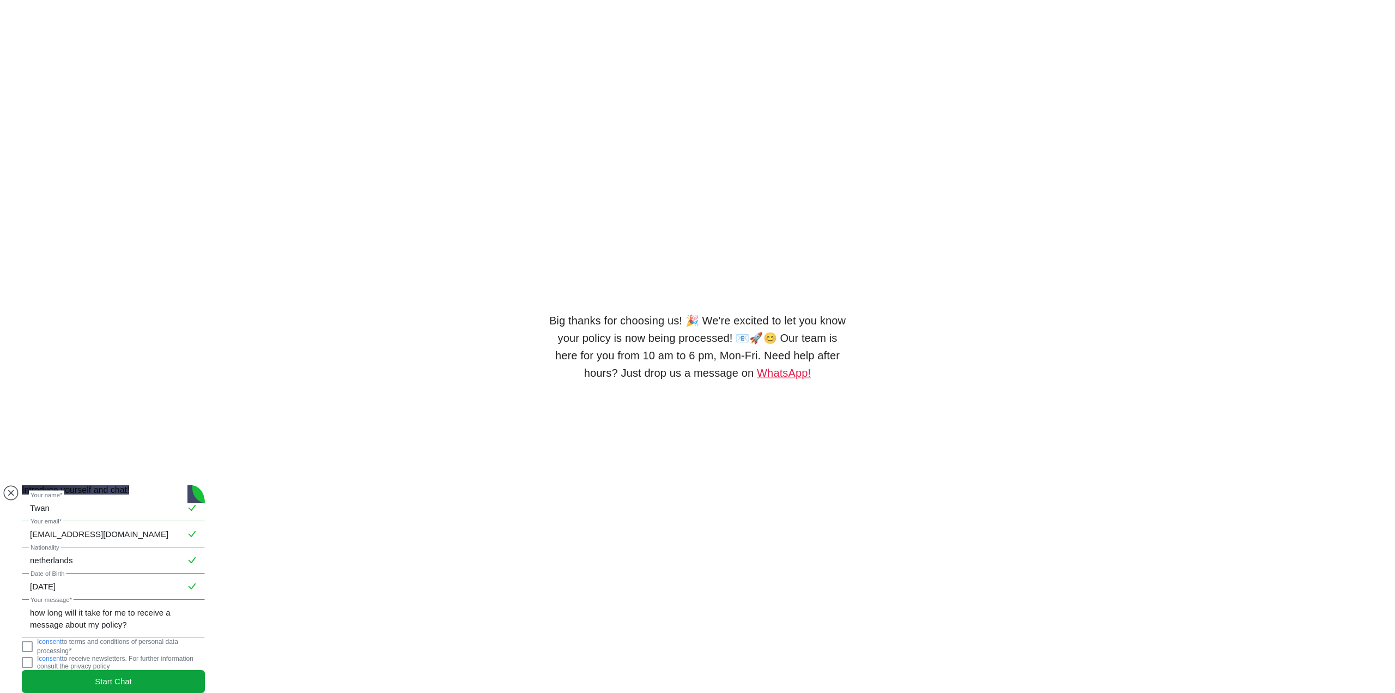
click at [114, 670] on jdiv "Start Chat" at bounding box center [113, 681] width 183 height 23
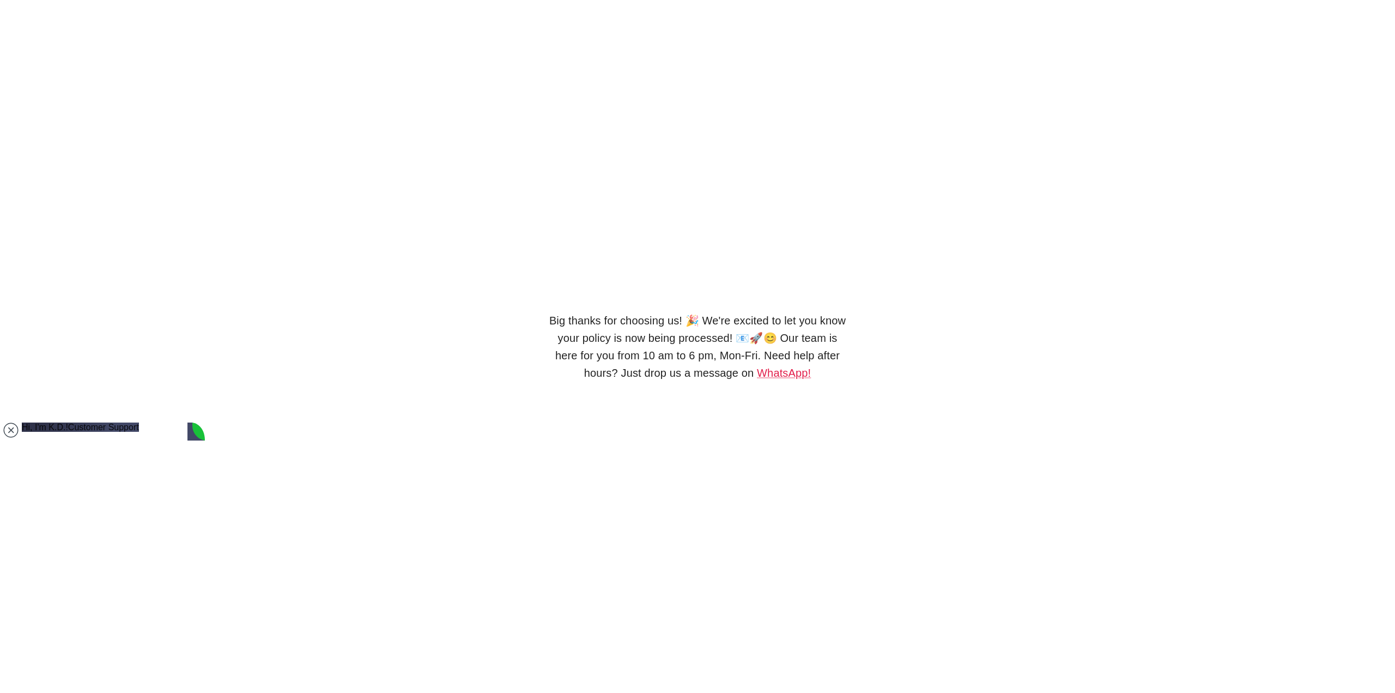
scroll to position [56, 0]
type textarea "okay thank you"
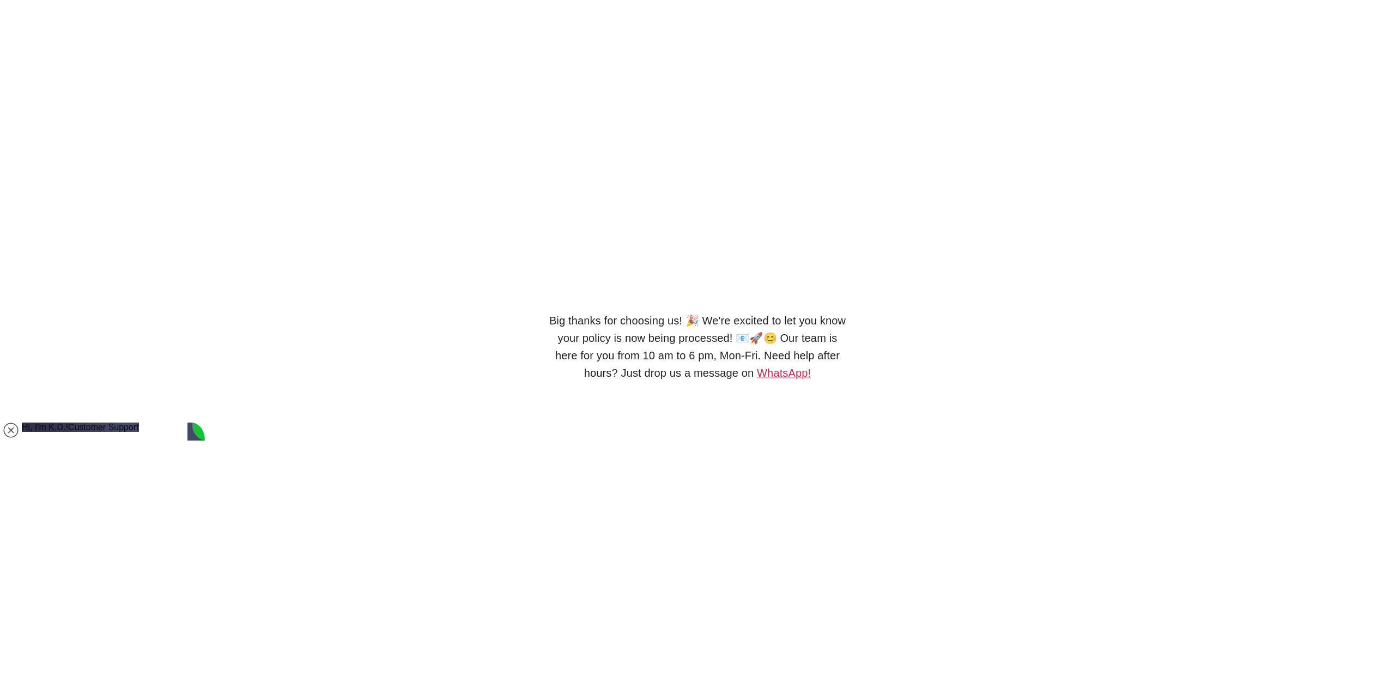
type textarea "it has expired, i want to request a new one. the old one expired [DATE]"
type textarea "no with family"
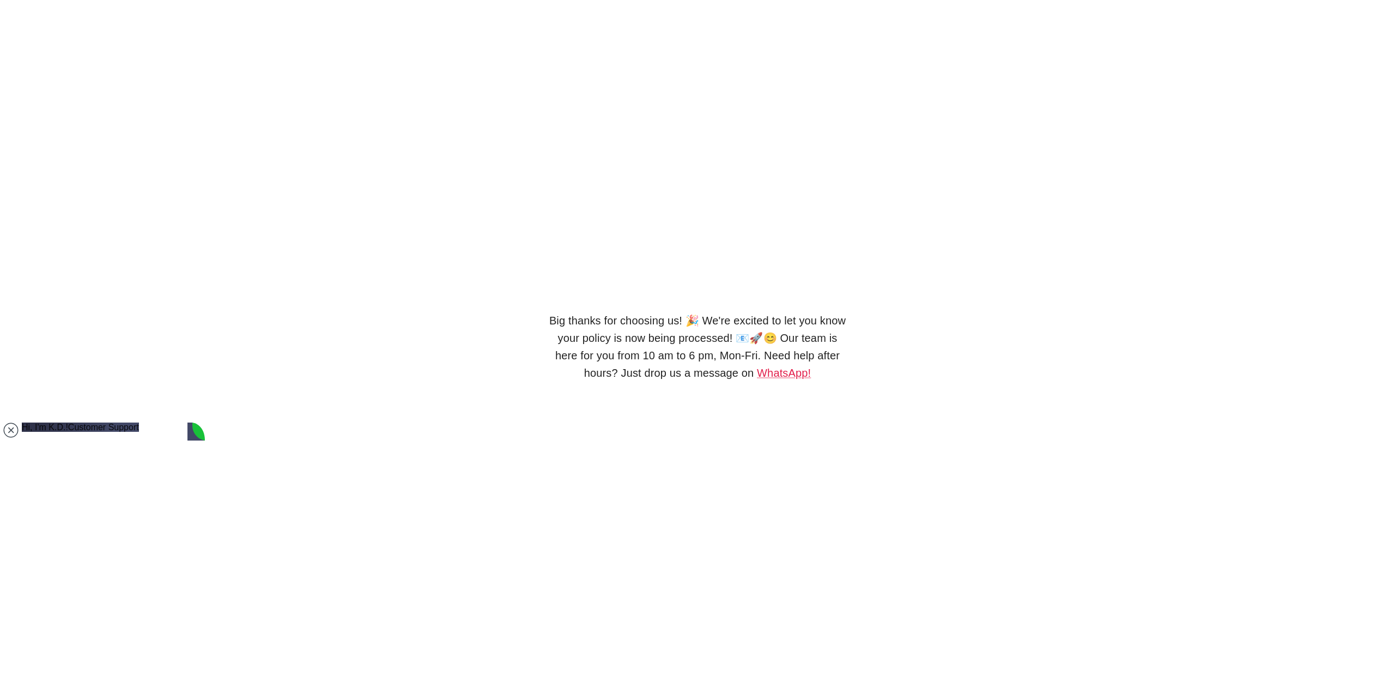
click at [450, 174] on div "Big thanks for choosing us! 🎉 We're excited to let you know your policy is now …" at bounding box center [697, 346] width 1395 height 693
click at [314, 317] on div "Big thanks for choosing us! 🎉 We're excited to let you know your policy is now …" at bounding box center [697, 346] width 1395 height 693
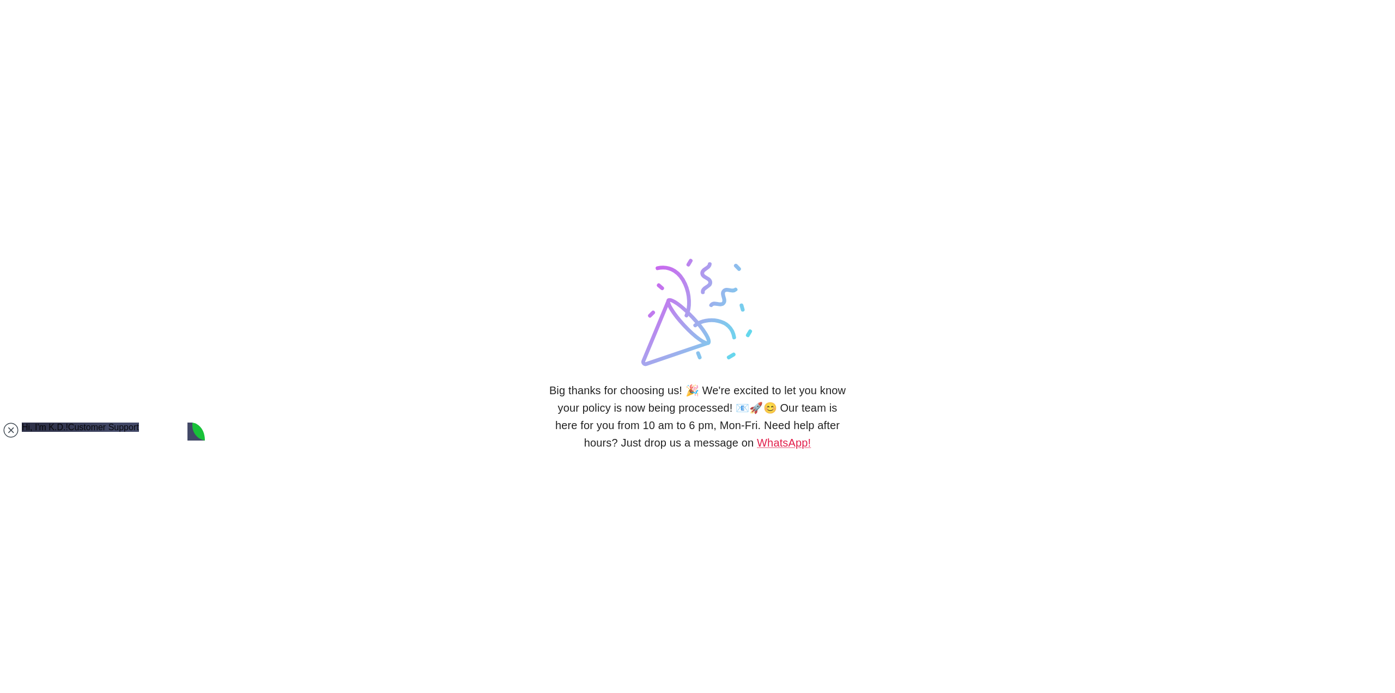
scroll to position [449, 0]
click at [367, 550] on div "Big thanks for choosing us! 🎉 We're excited to let you know your policy is now …" at bounding box center [697, 346] width 1395 height 693
type textarea "i have not received it, sure it is to pukeill@hotmail.com"
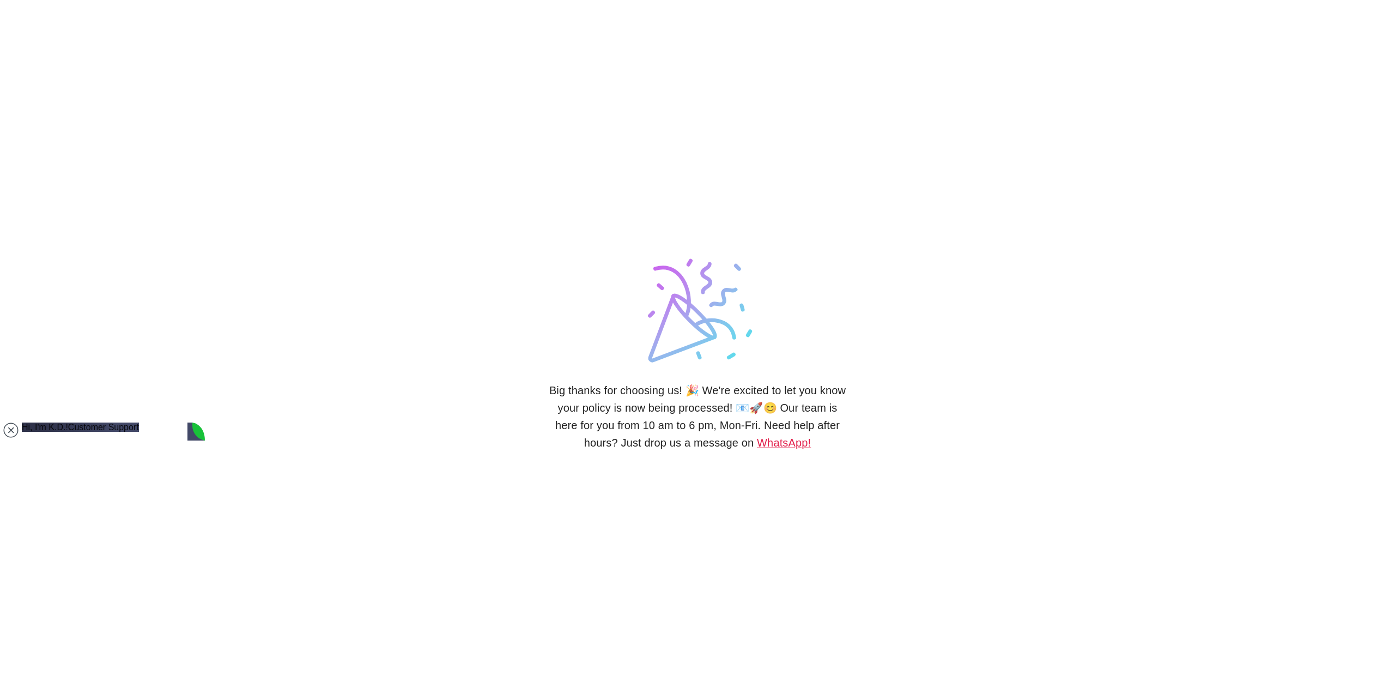
scroll to position [523, 0]
drag, startPoint x: 117, startPoint y: 660, endPoint x: 0, endPoint y: 619, distance: 124.1
click at [0, 619] on body "Big thanks for choosing us! 🎉 We're excited to let you know your policy is now …" at bounding box center [697, 346] width 1395 height 693
type textarea "I havent received it yet"
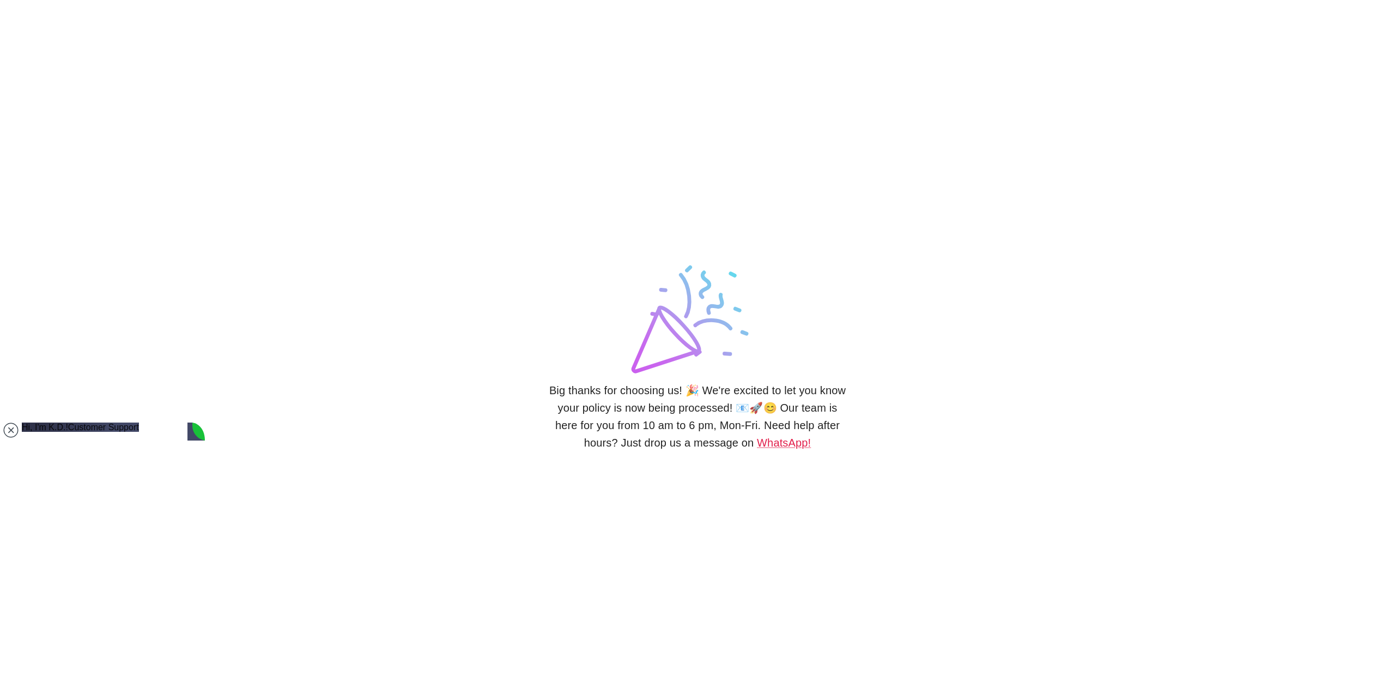
scroll to position [565, 0]
type textarea "and its there"
type textarea "thank you"
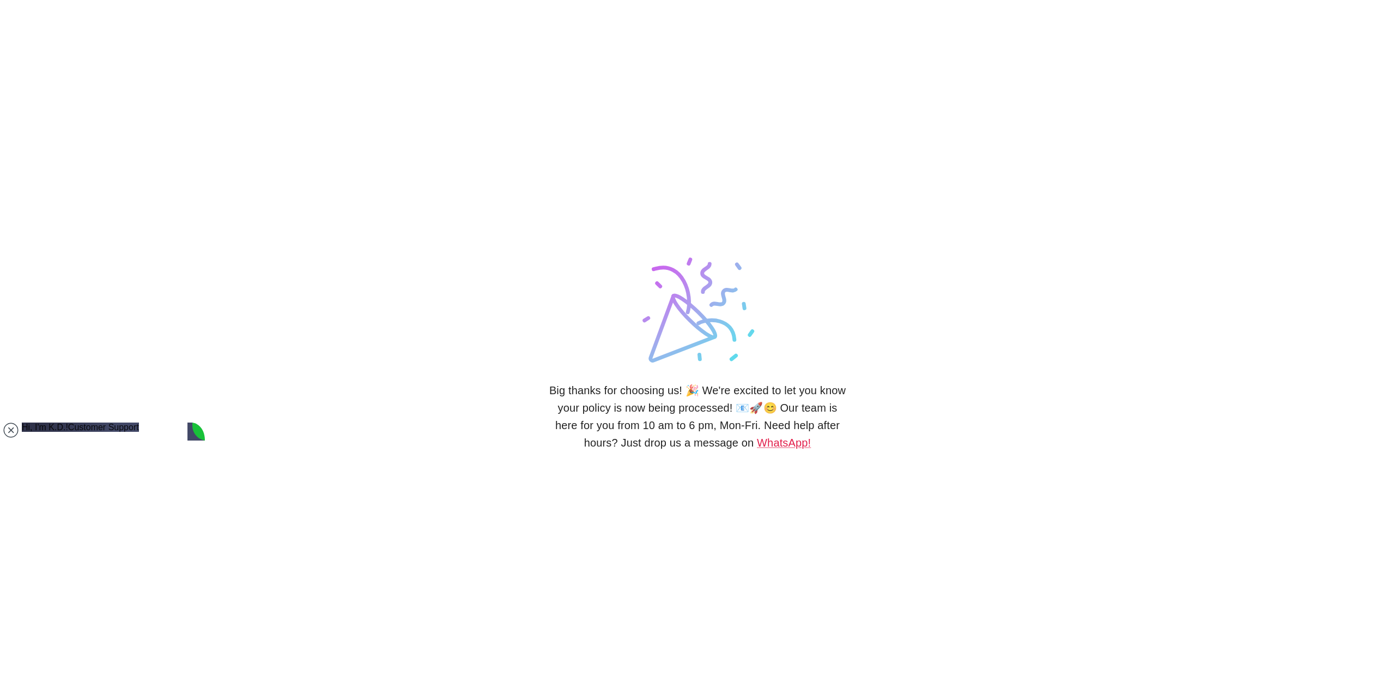
scroll to position [688, 0]
